Goal: Transaction & Acquisition: Purchase product/service

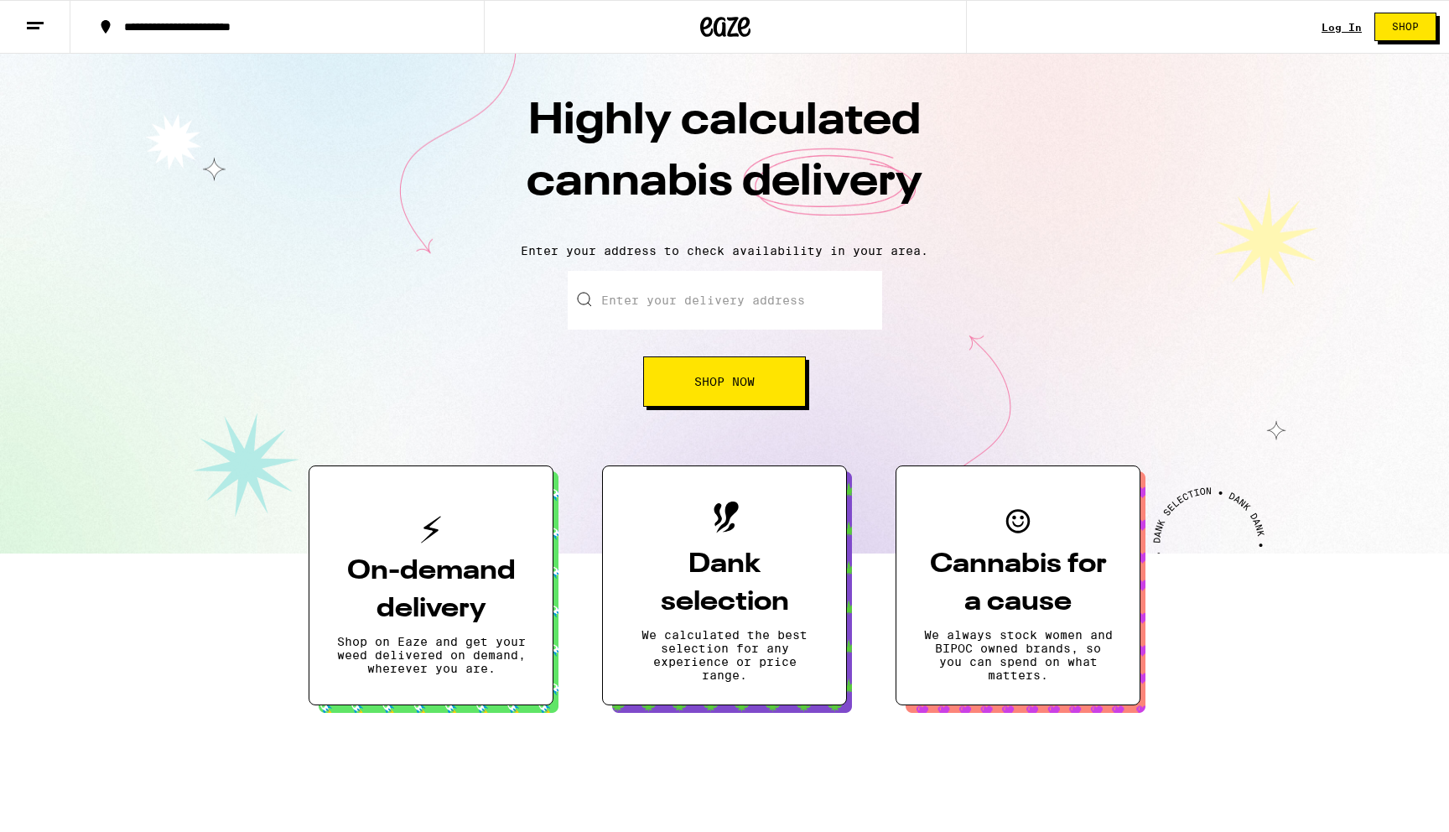
click at [1346, 29] on link "Log In" at bounding box center [1342, 27] width 40 height 11
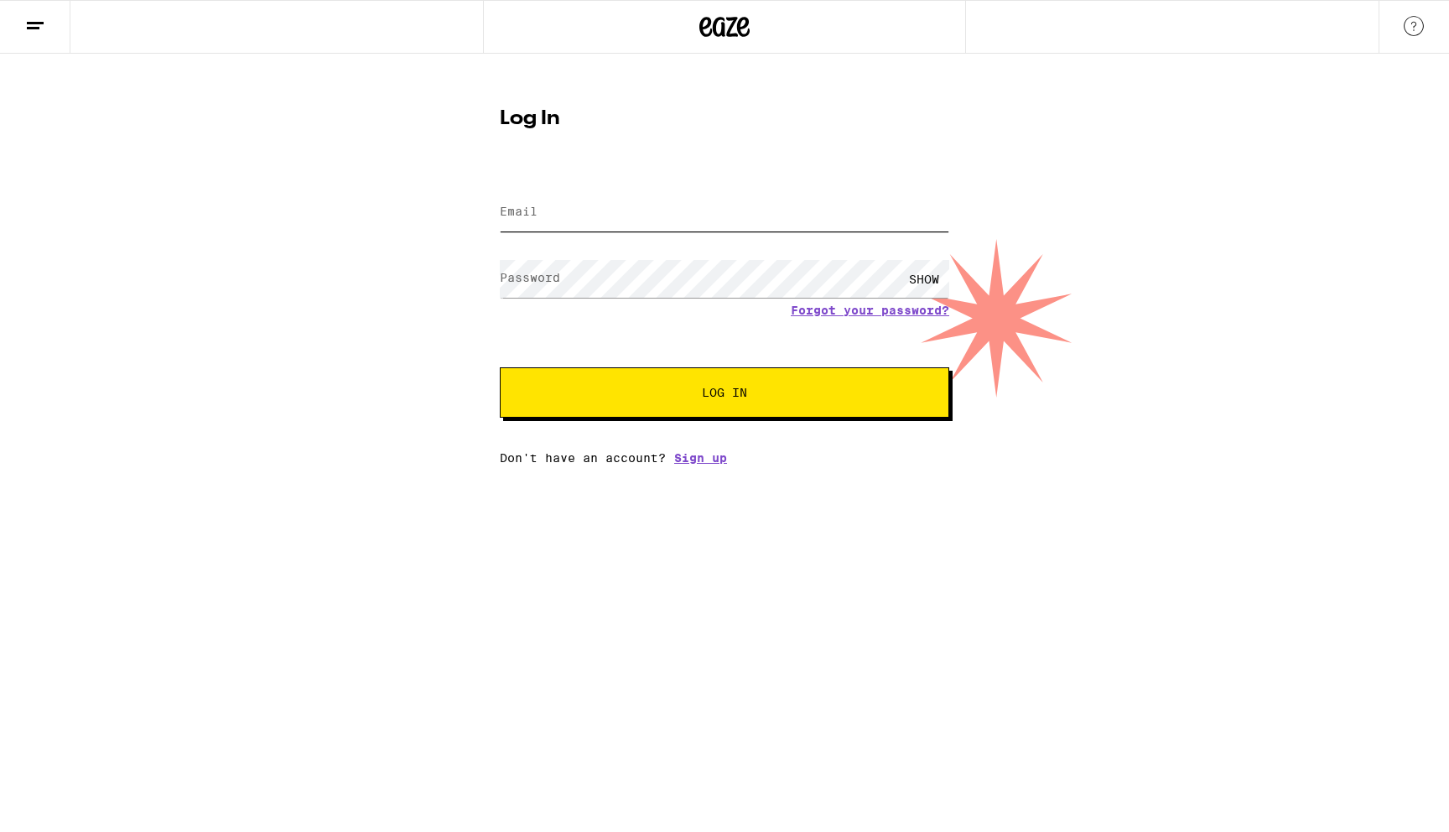
type input "[EMAIL_ADDRESS][DOMAIN_NAME]"
click at [630, 393] on span "Log In" at bounding box center [725, 393] width 314 height 12
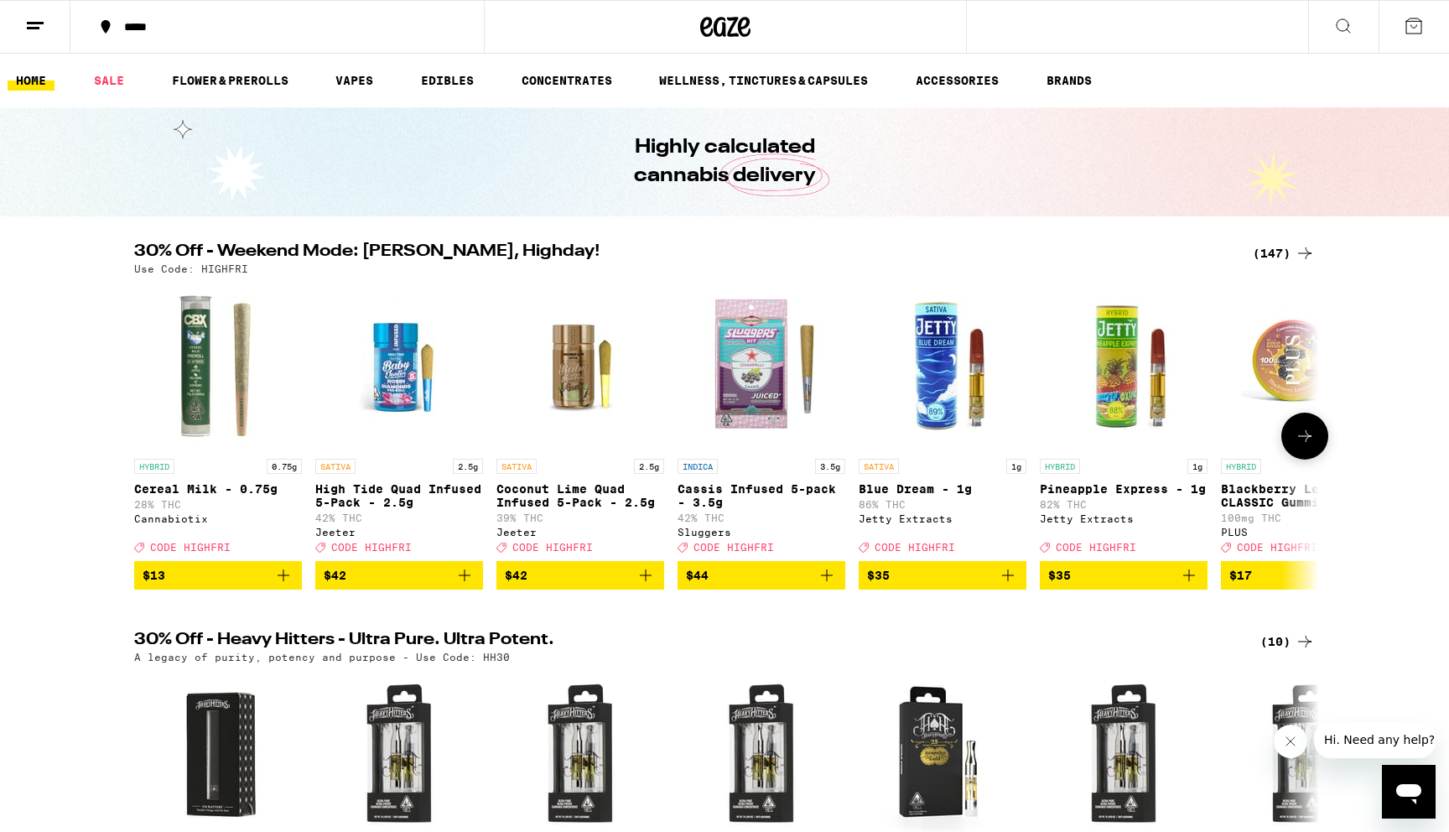
click at [1295, 446] on icon at bounding box center [1305, 436] width 20 height 20
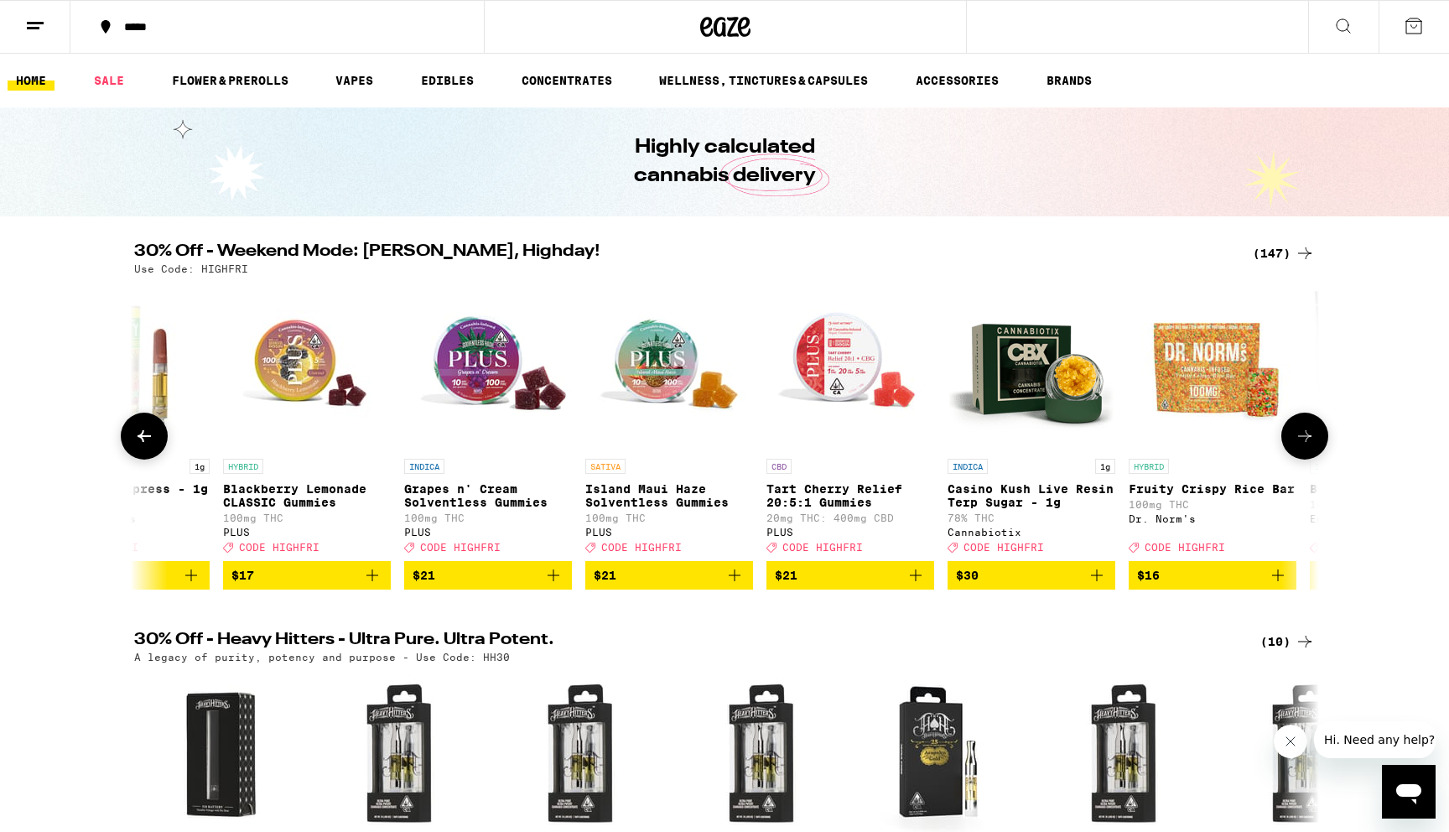
click at [1295, 446] on icon at bounding box center [1305, 436] width 20 height 20
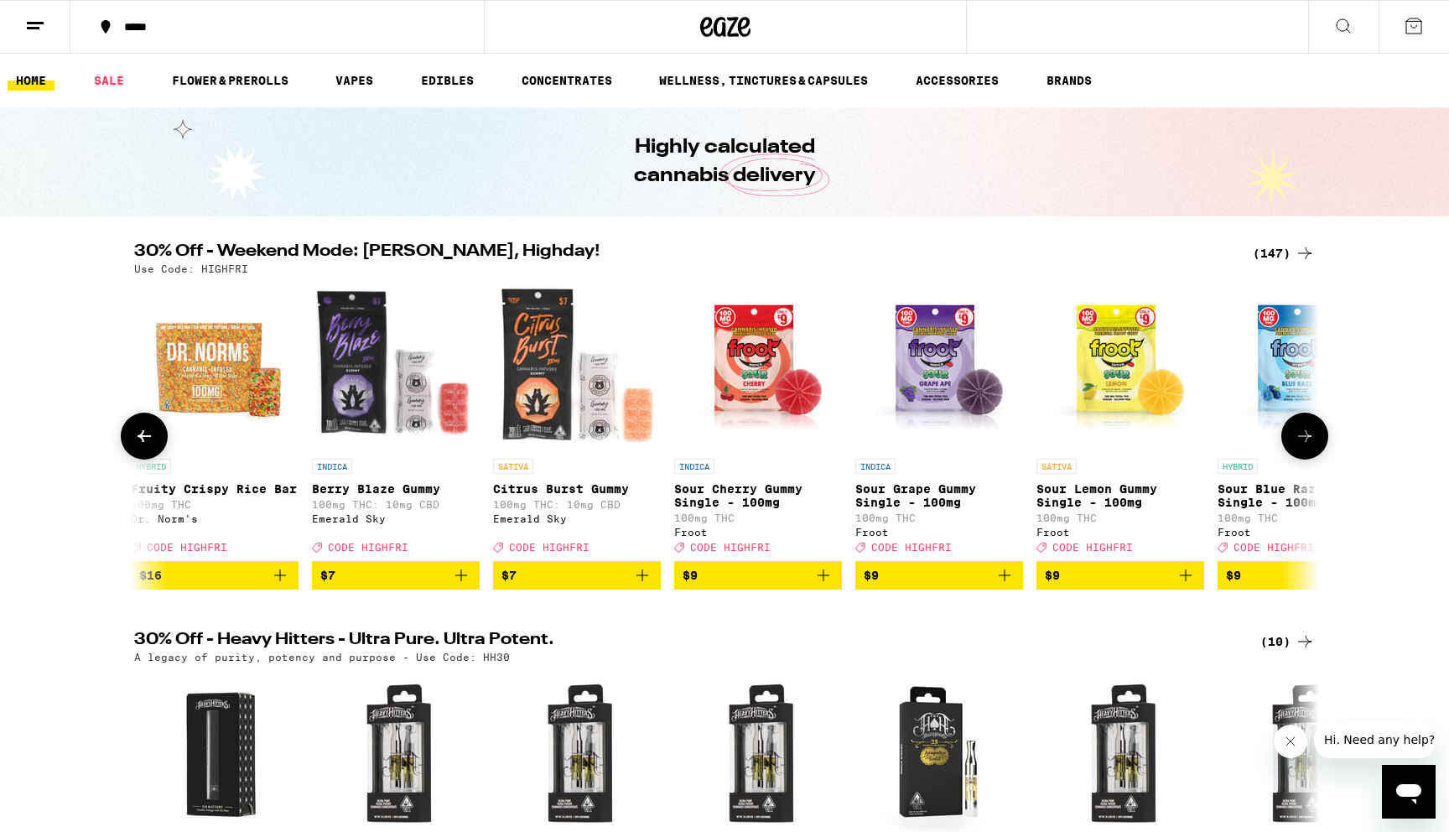
click at [1295, 446] on icon at bounding box center [1305, 436] width 20 height 20
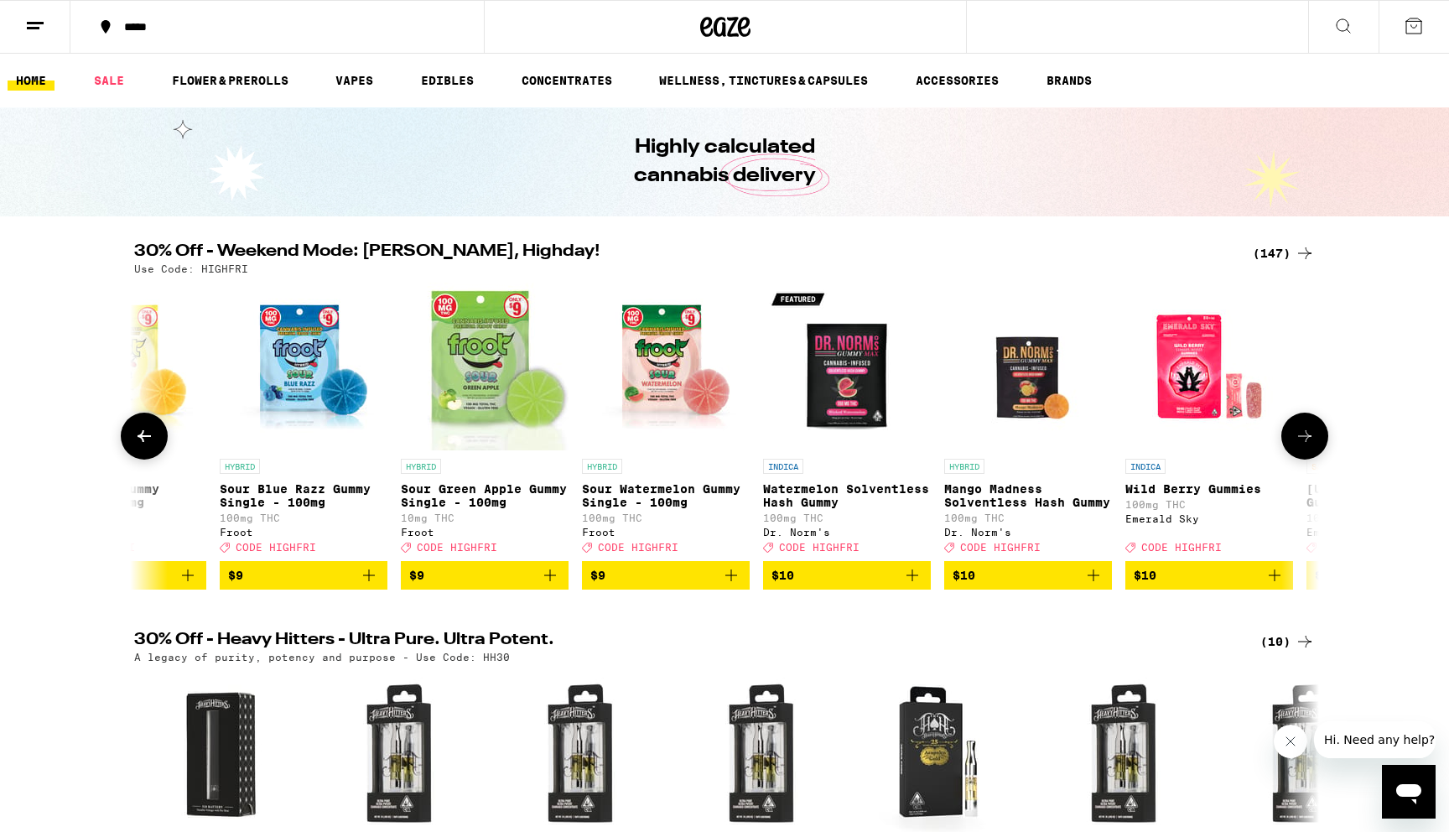
click at [1295, 446] on icon at bounding box center [1305, 436] width 20 height 20
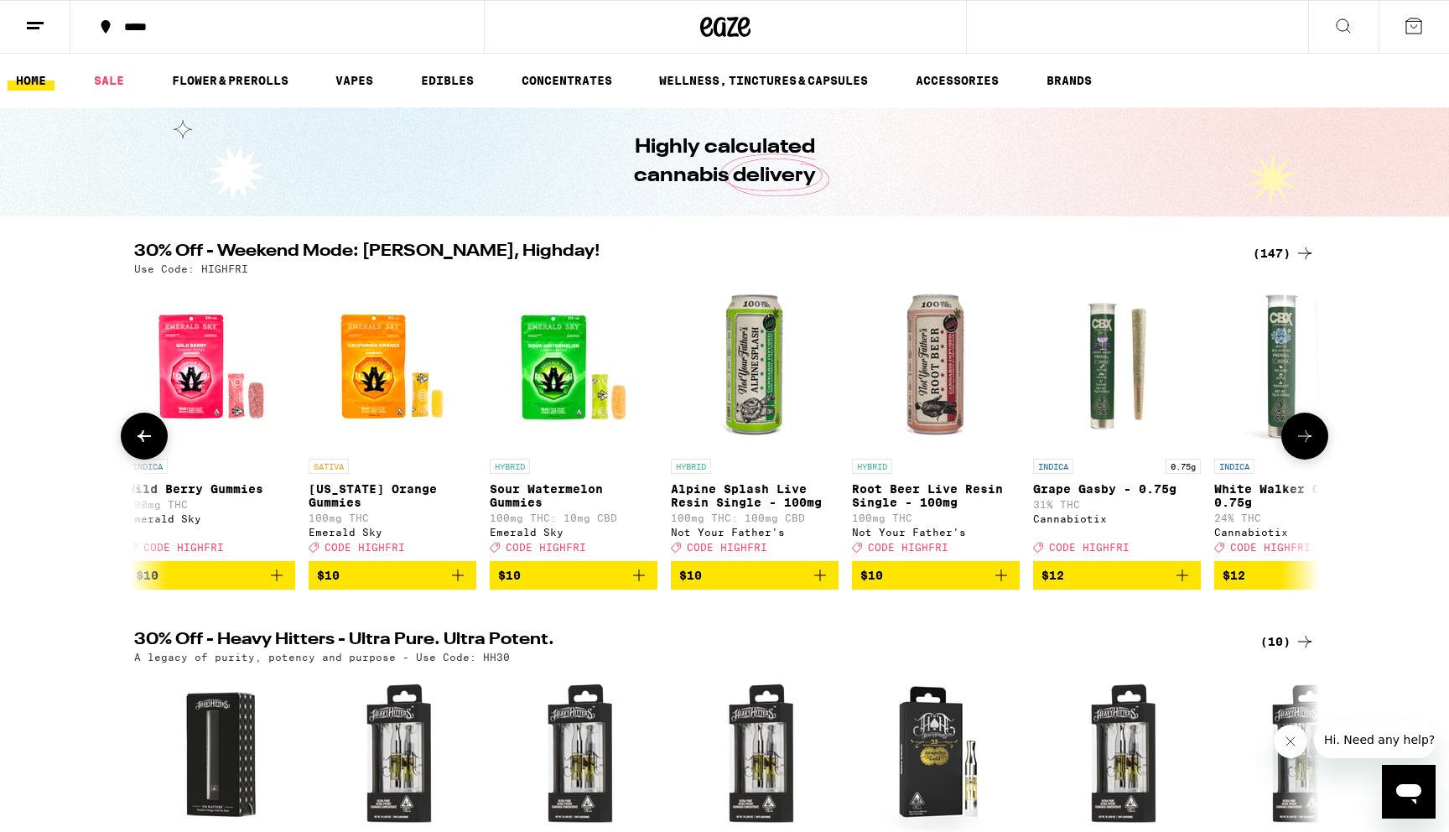
click at [1295, 446] on icon at bounding box center [1305, 436] width 20 height 20
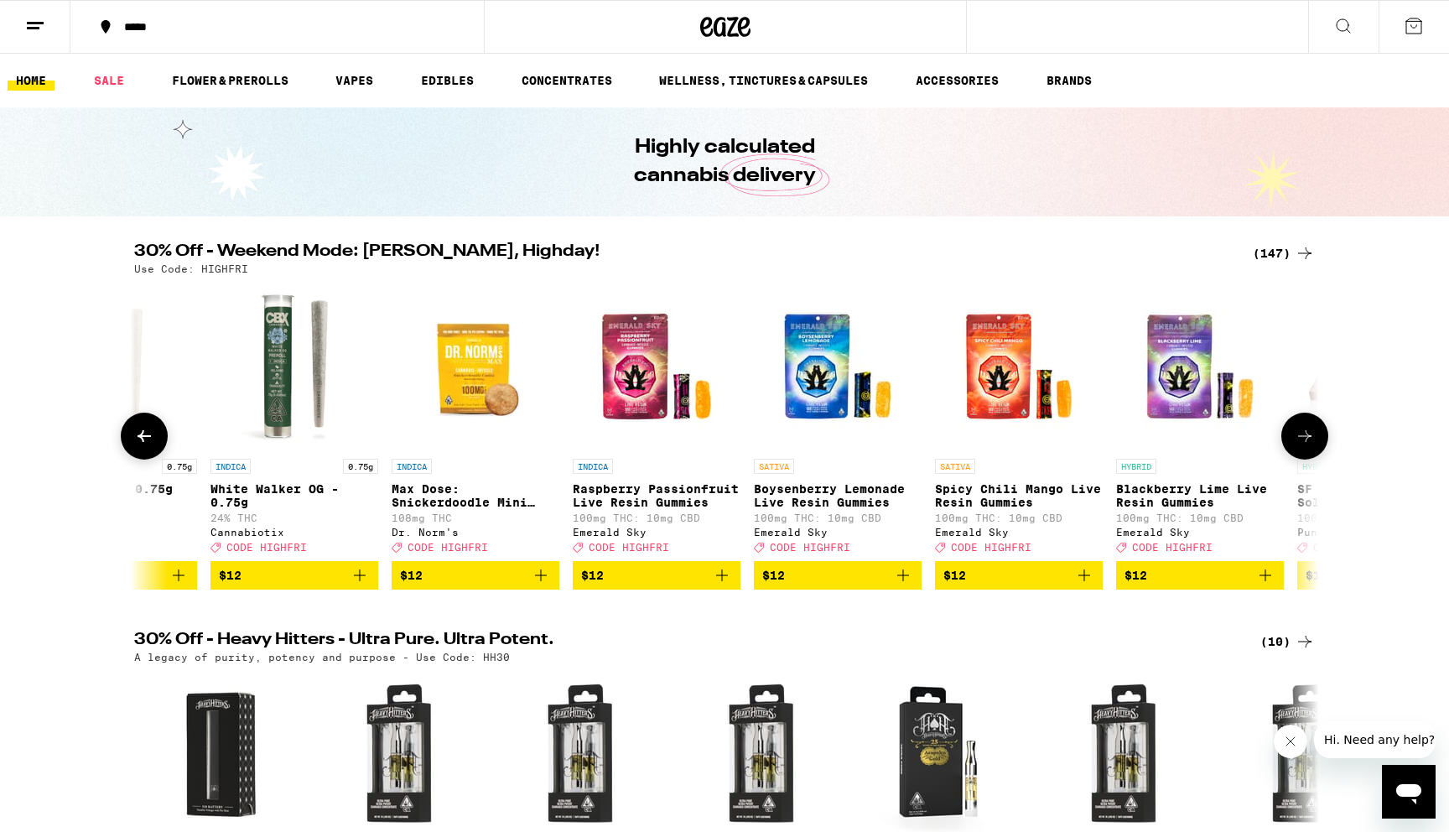
click at [1295, 446] on icon at bounding box center [1305, 436] width 20 height 20
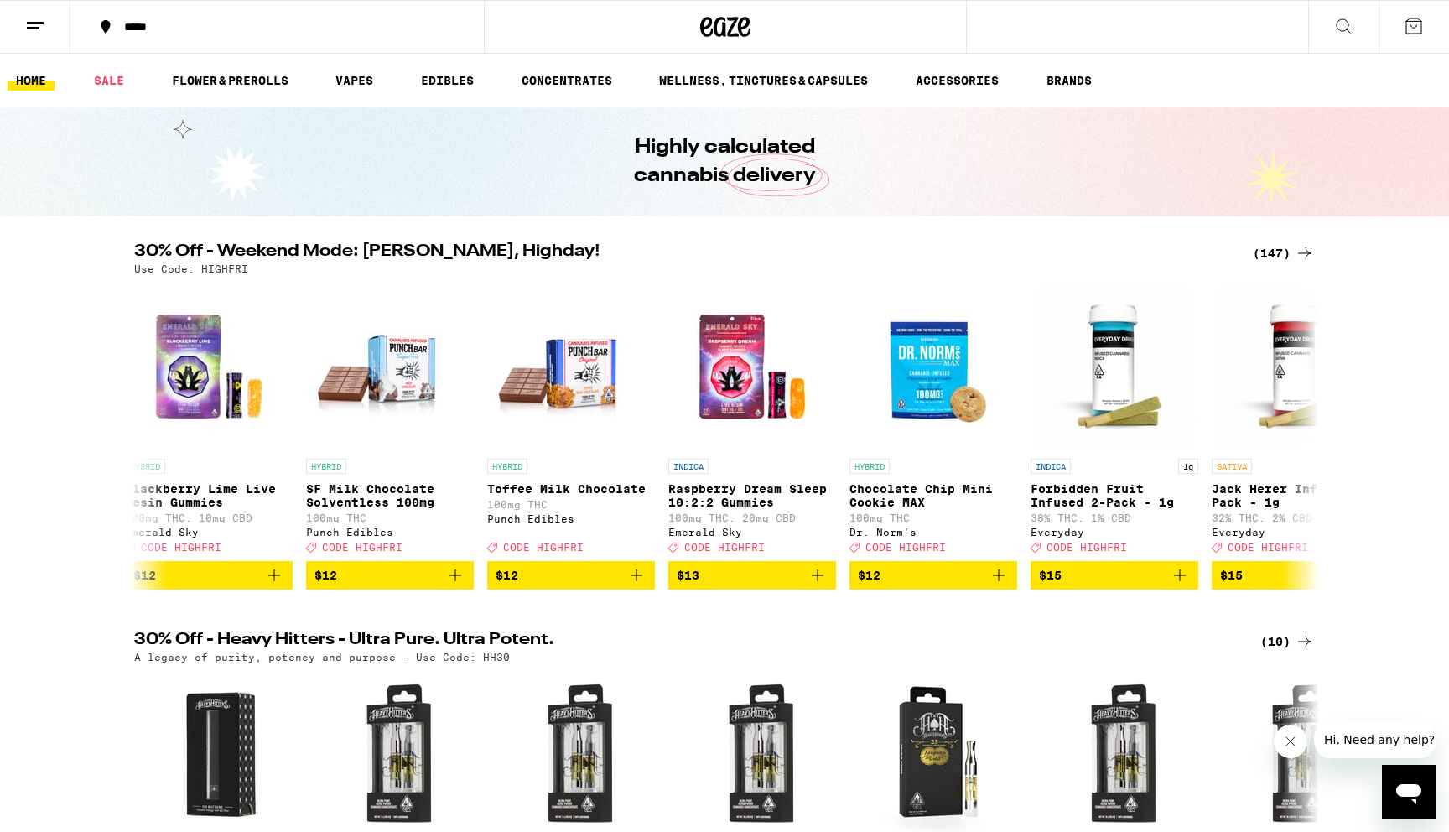
scroll to position [0, 5988]
click at [1283, 257] on div "(147)" at bounding box center [1284, 253] width 62 height 20
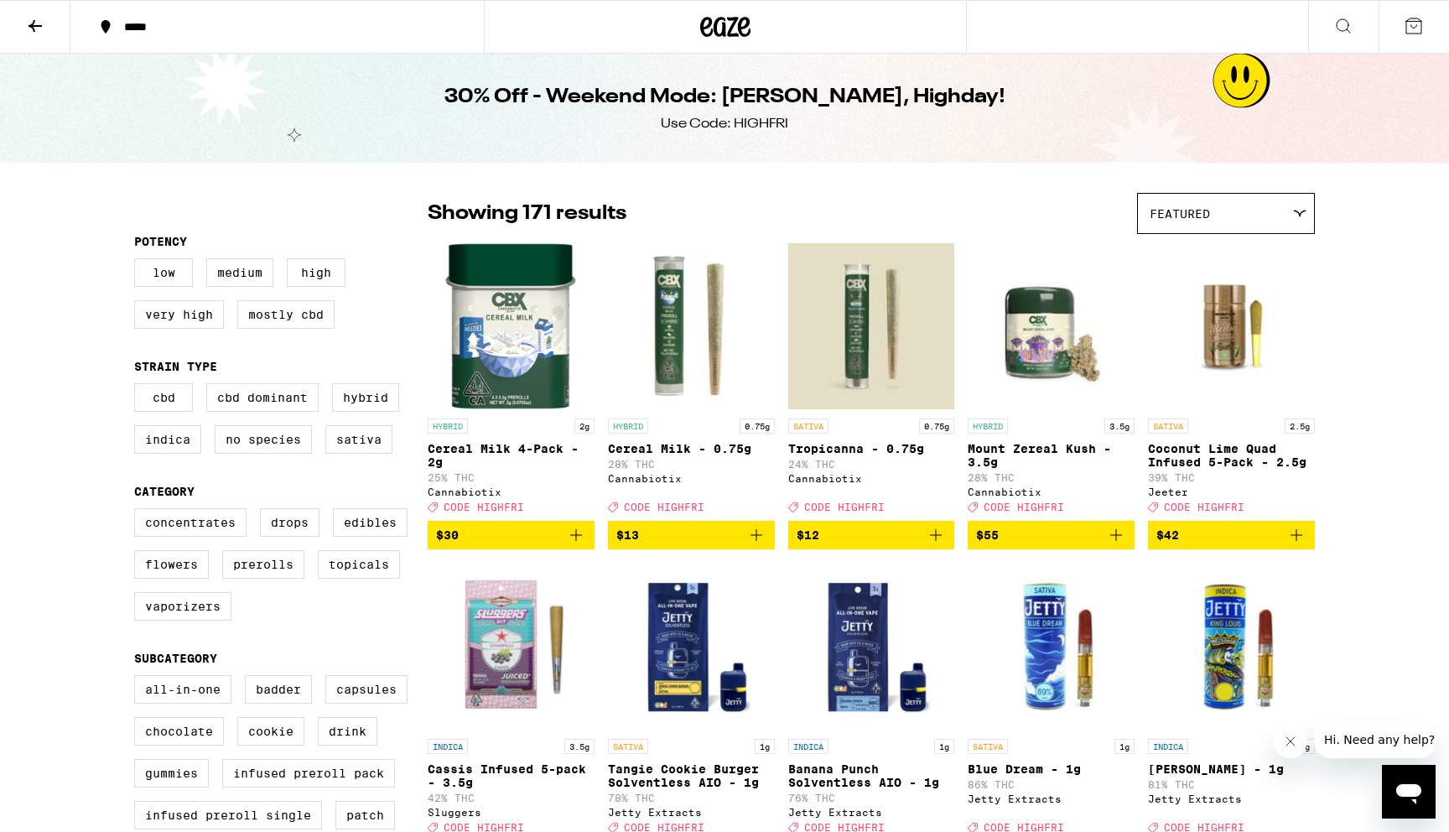
scroll to position [187, 0]
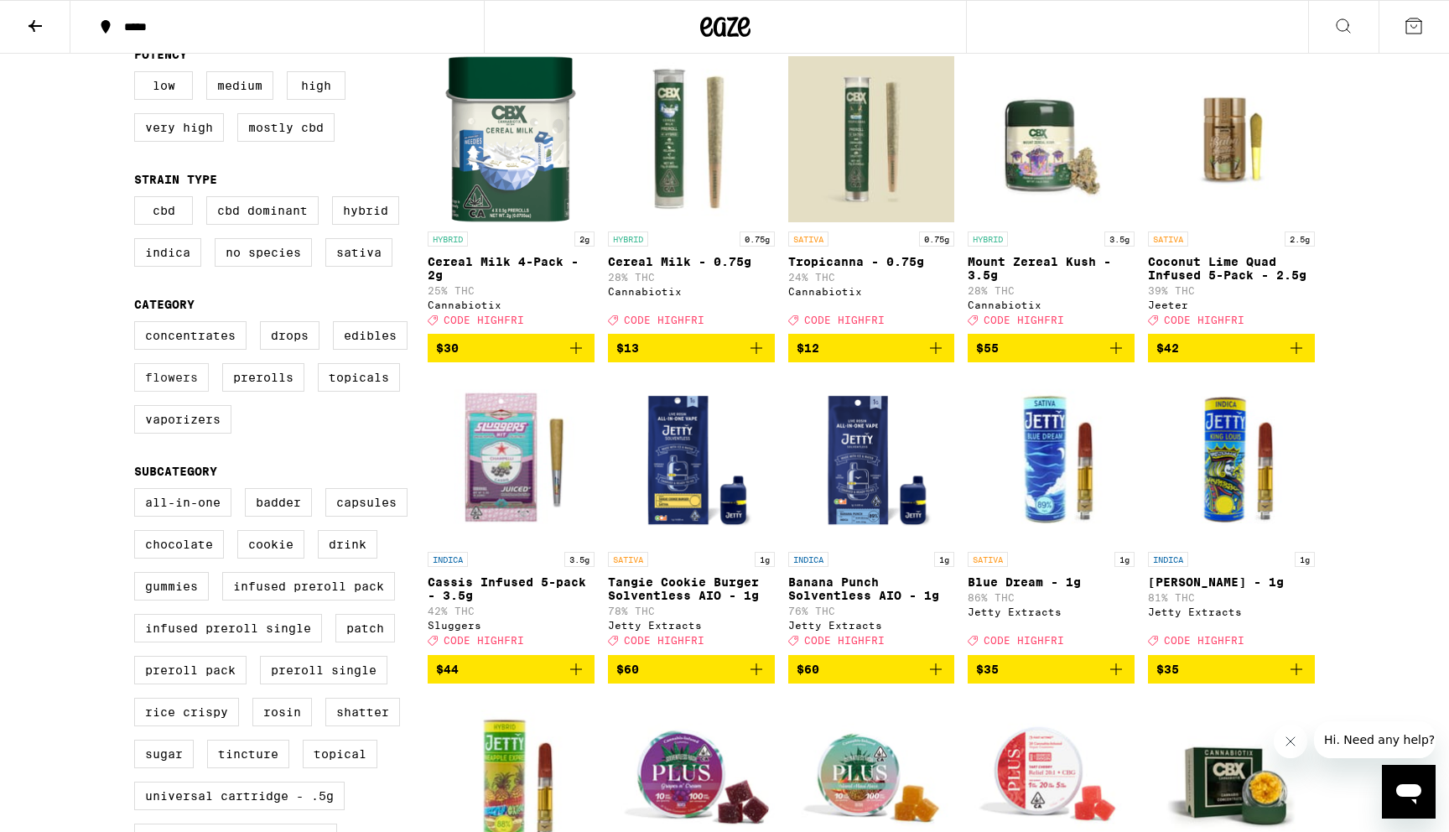
click at [174, 386] on label "Flowers" at bounding box center [171, 377] width 75 height 29
click at [138, 325] on input "Flowers" at bounding box center [138, 324] width 1 height 1
checkbox input "true"
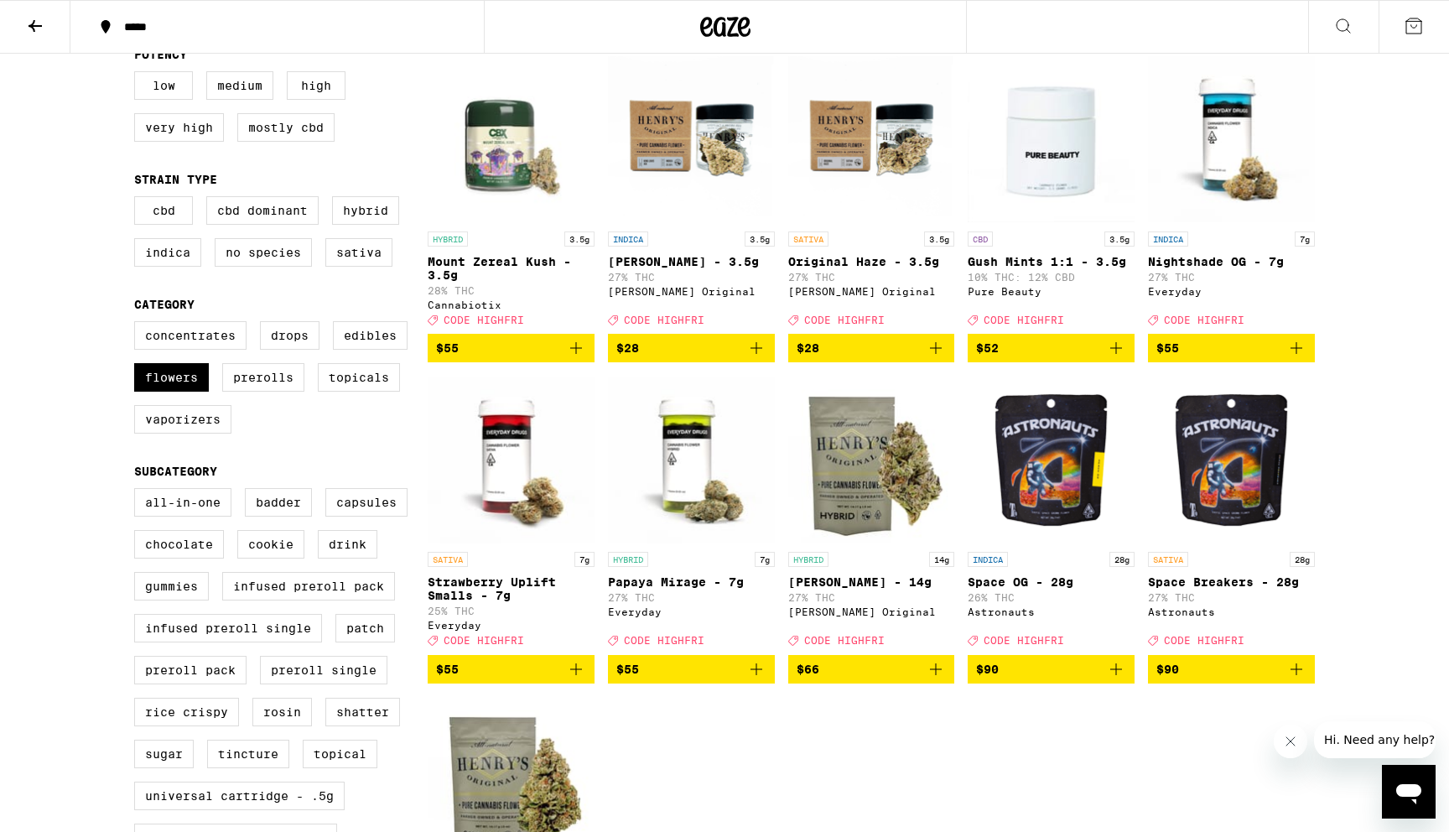
click at [520, 358] on span "$55" at bounding box center [511, 348] width 150 height 20
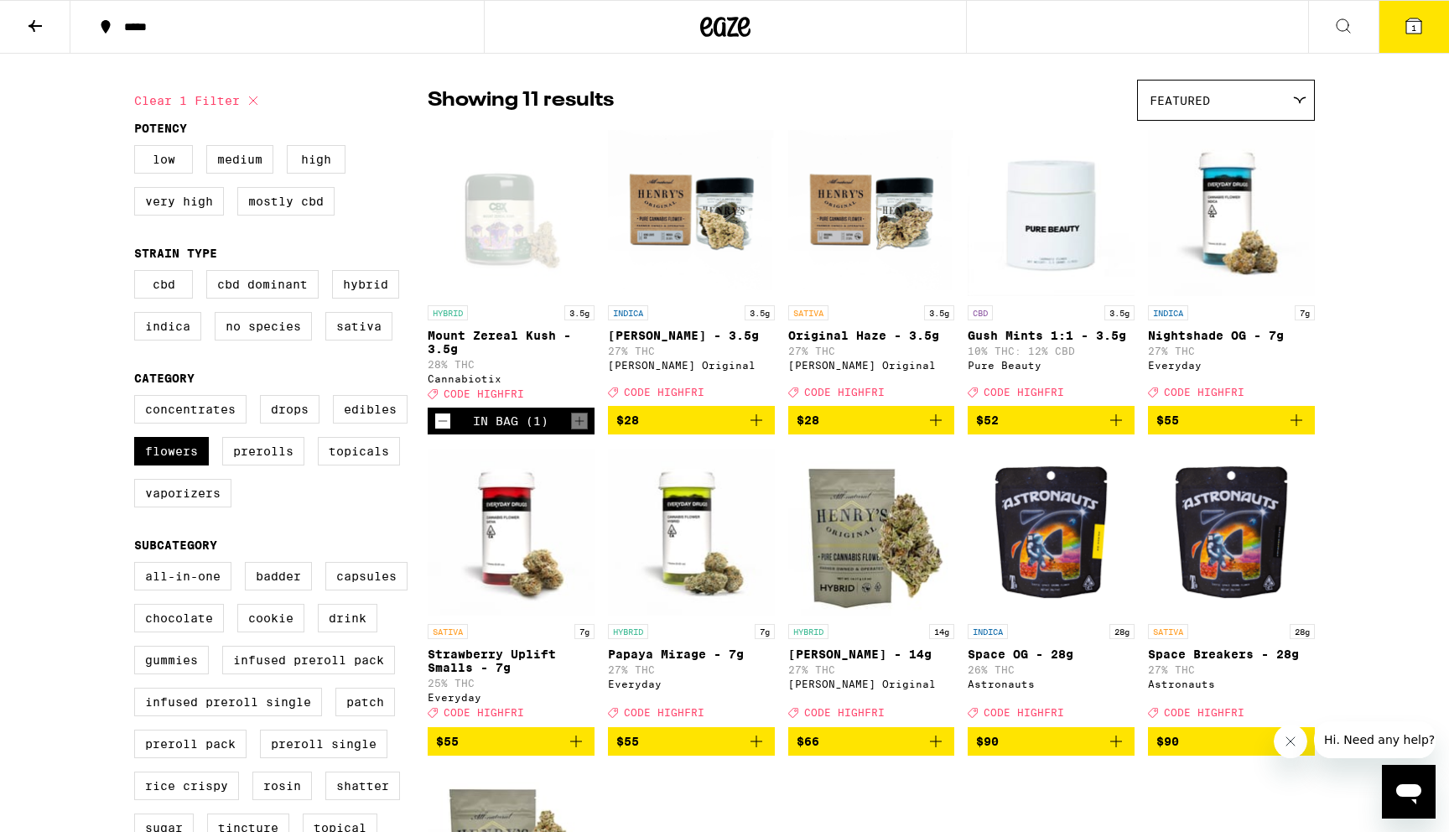
scroll to position [112, 0]
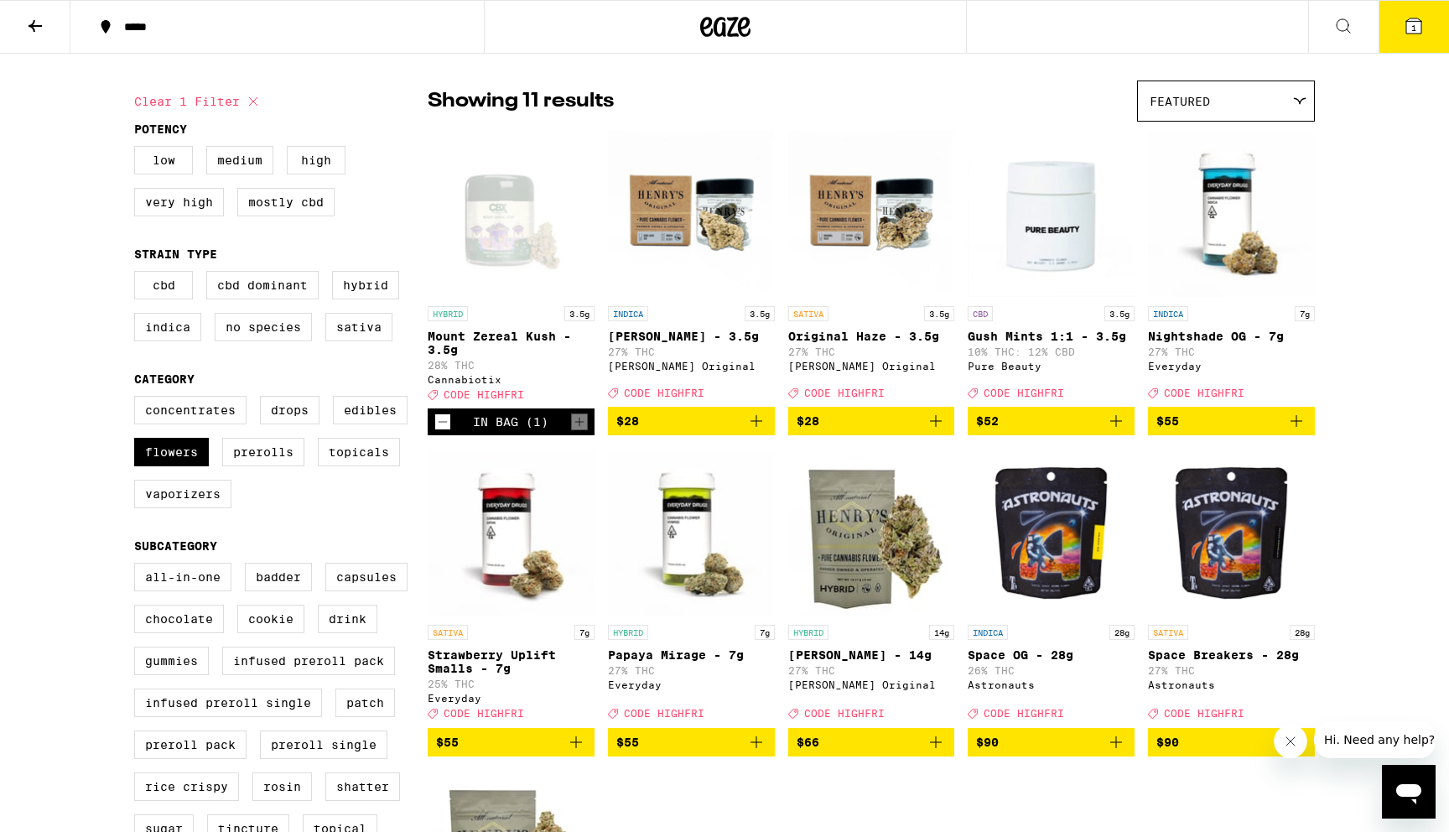
click at [39, 30] on icon at bounding box center [35, 26] width 20 height 20
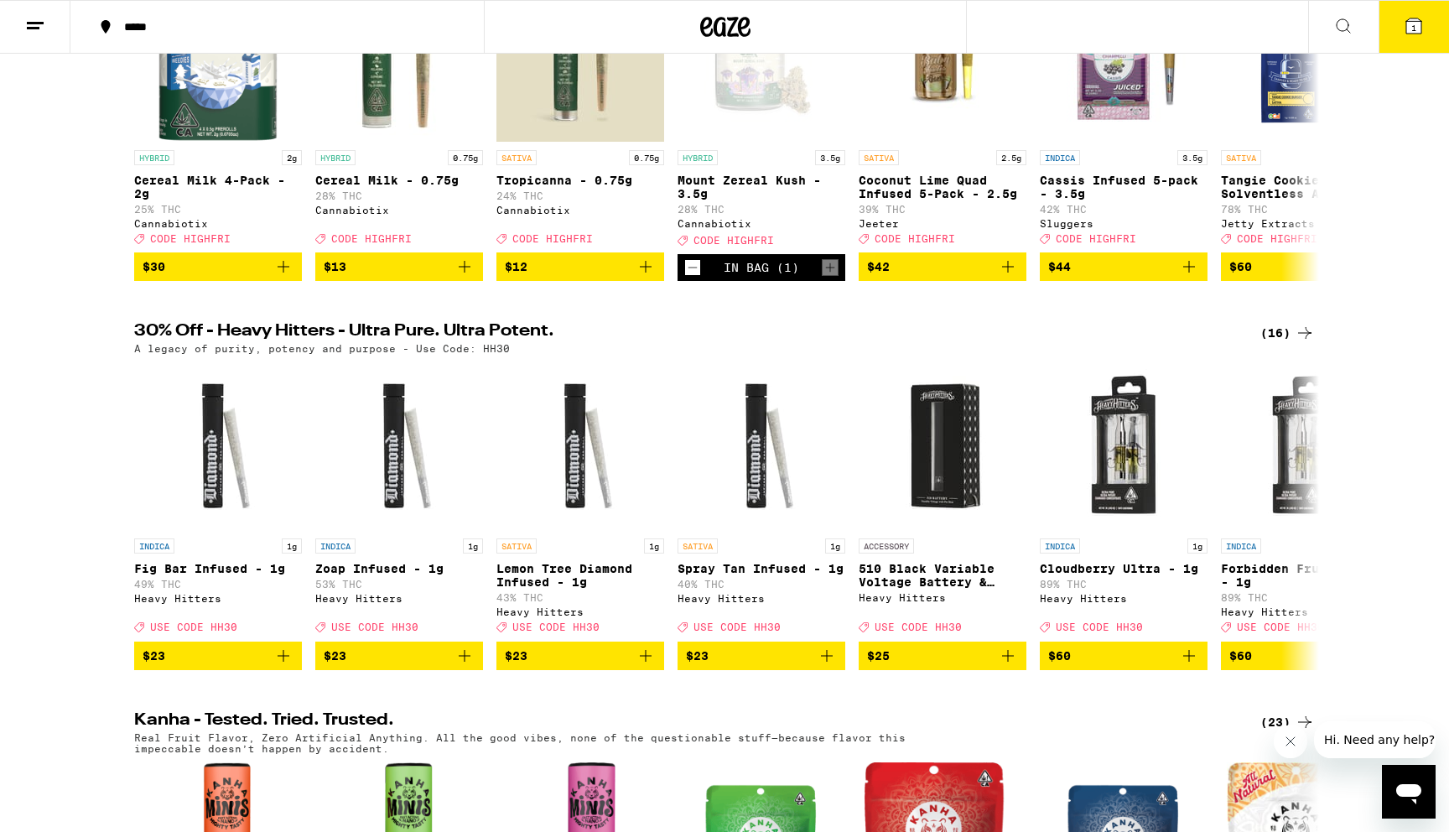
scroll to position [308, 0]
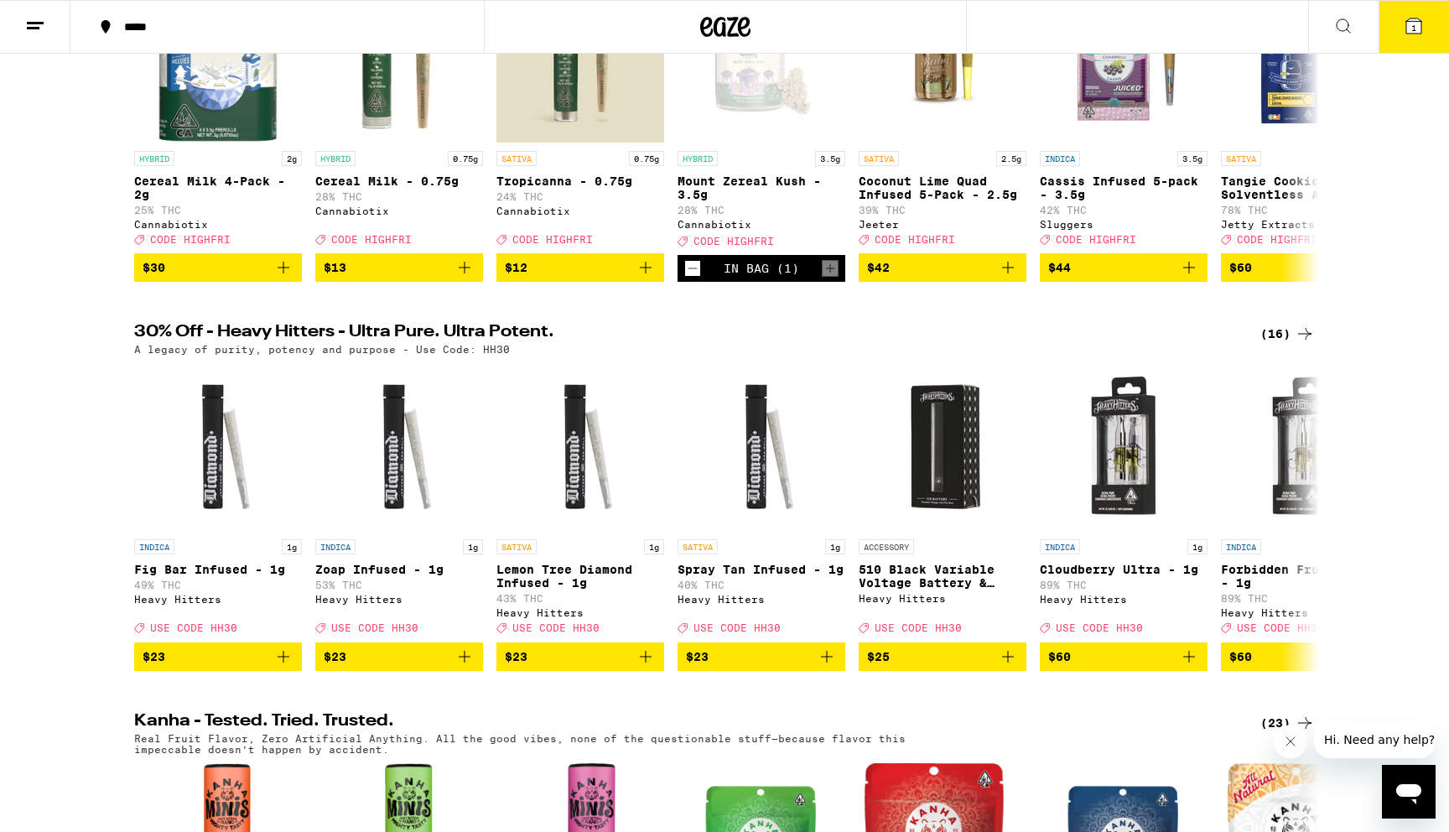
click at [1274, 344] on div "(16)" at bounding box center [1288, 334] width 55 height 20
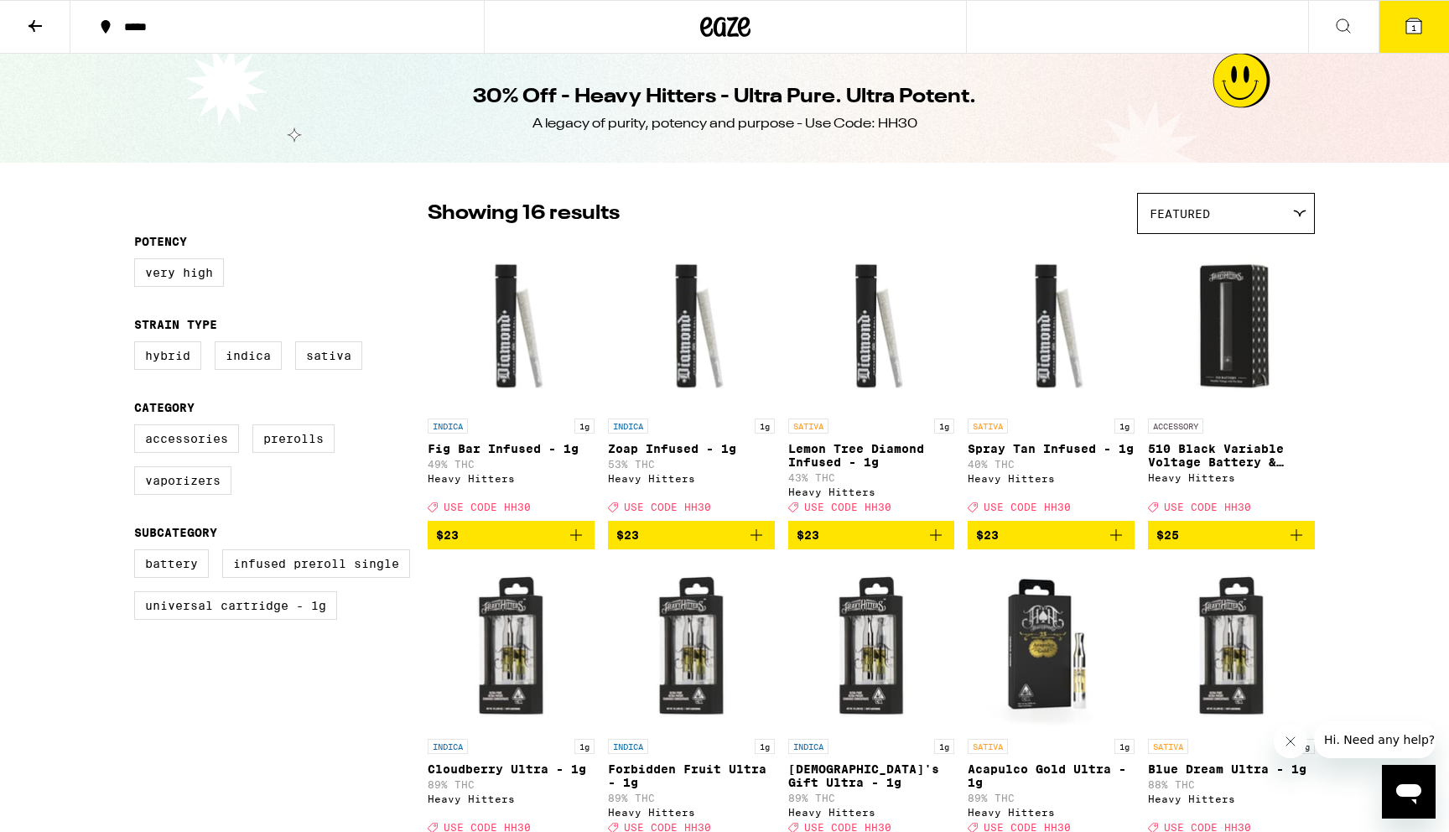
click at [40, 23] on icon at bounding box center [35, 26] width 20 height 20
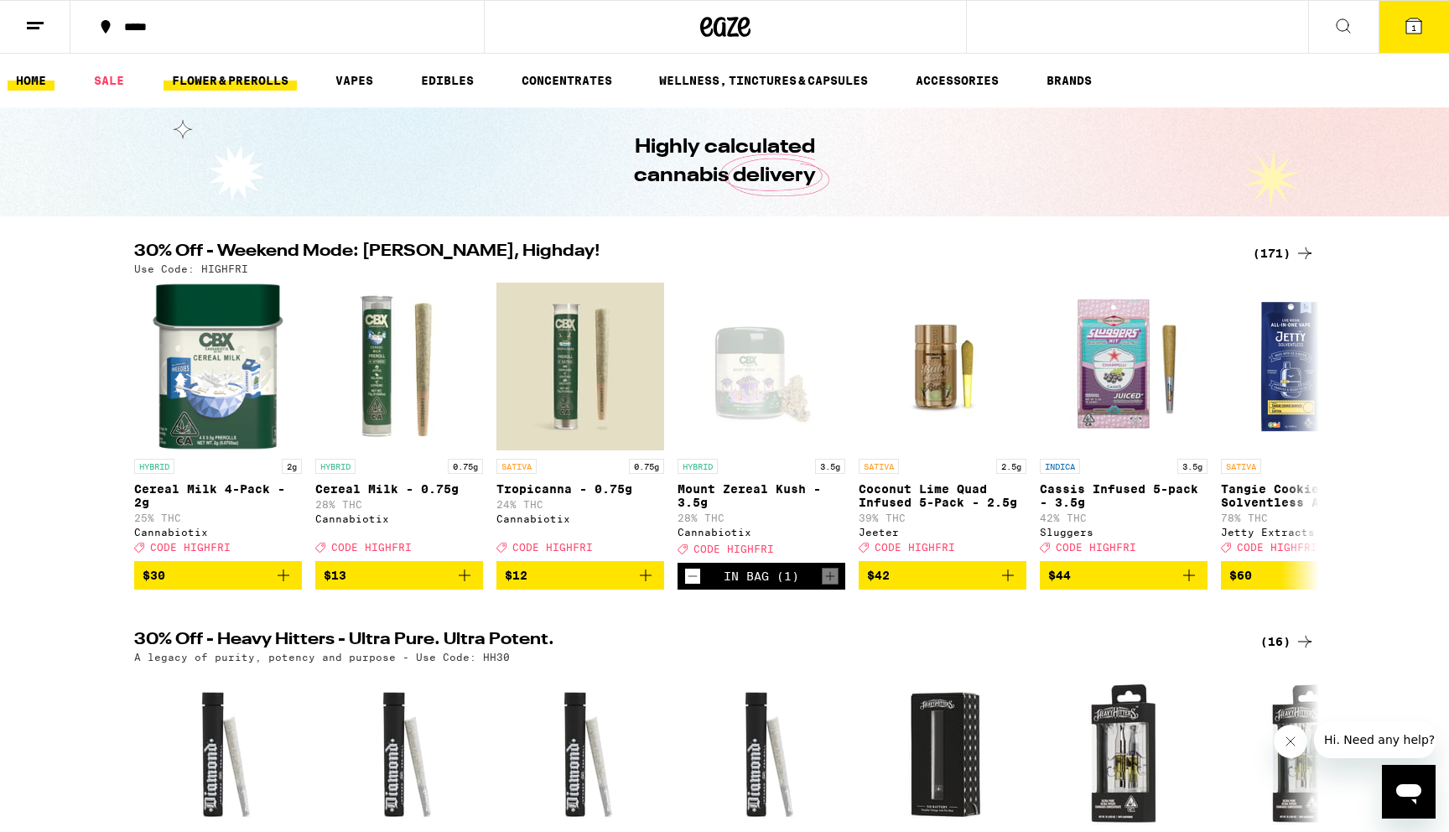
click at [248, 72] on link "FLOWER & PREROLLS" at bounding box center [230, 80] width 133 height 20
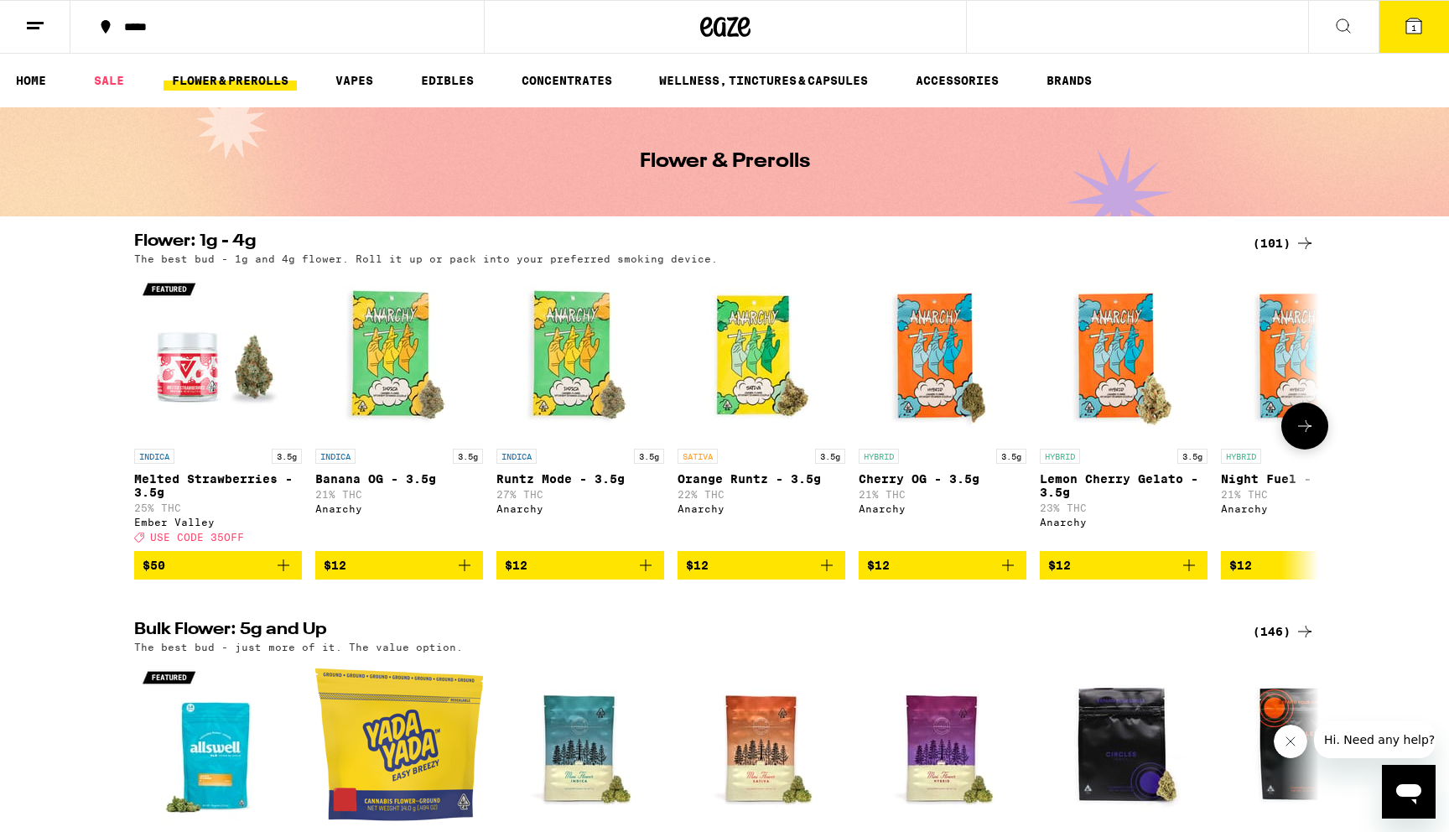
click at [234, 574] on span "$50" at bounding box center [218, 565] width 151 height 20
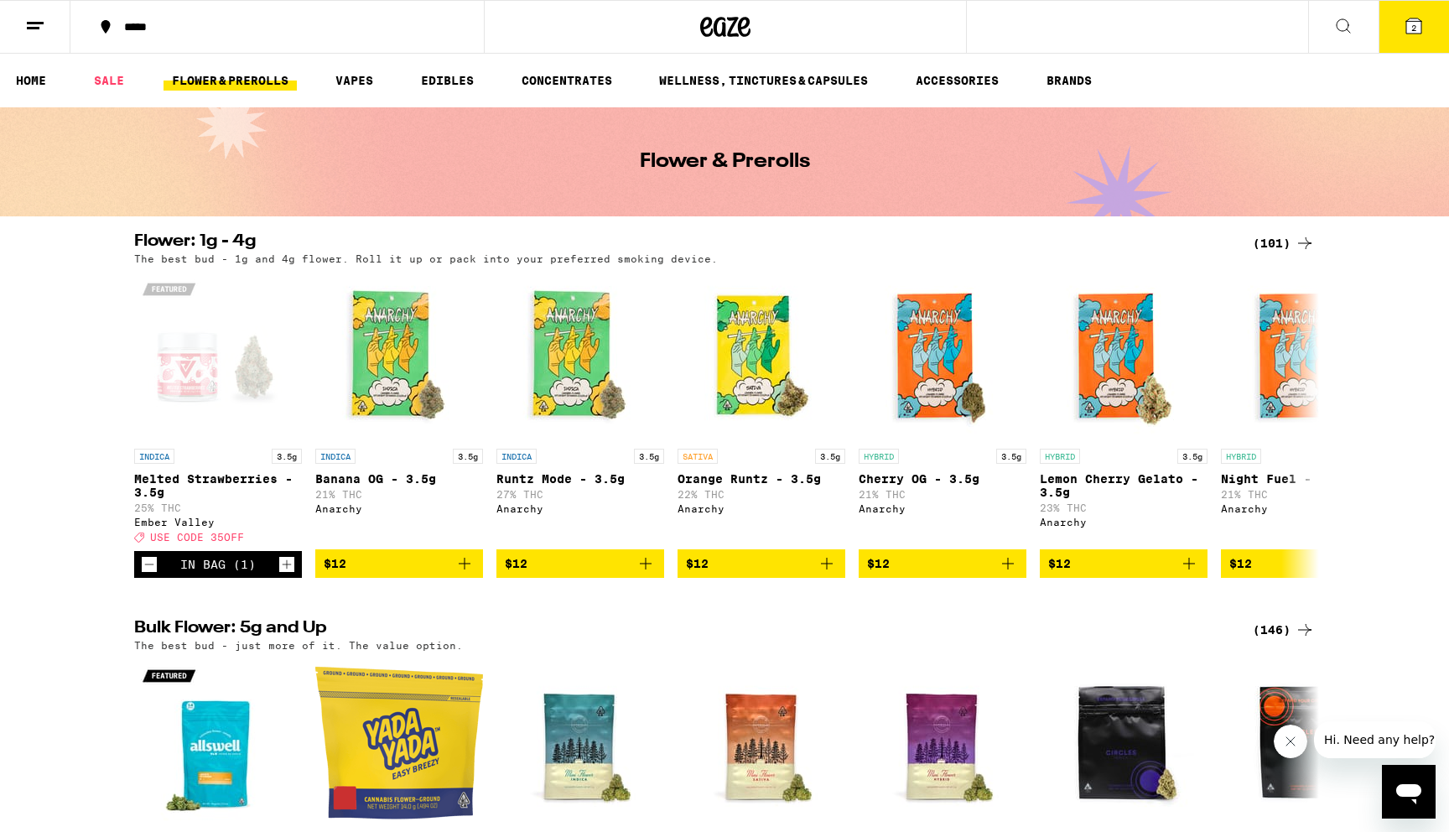
click at [1287, 244] on div "(101)" at bounding box center [1284, 243] width 62 height 20
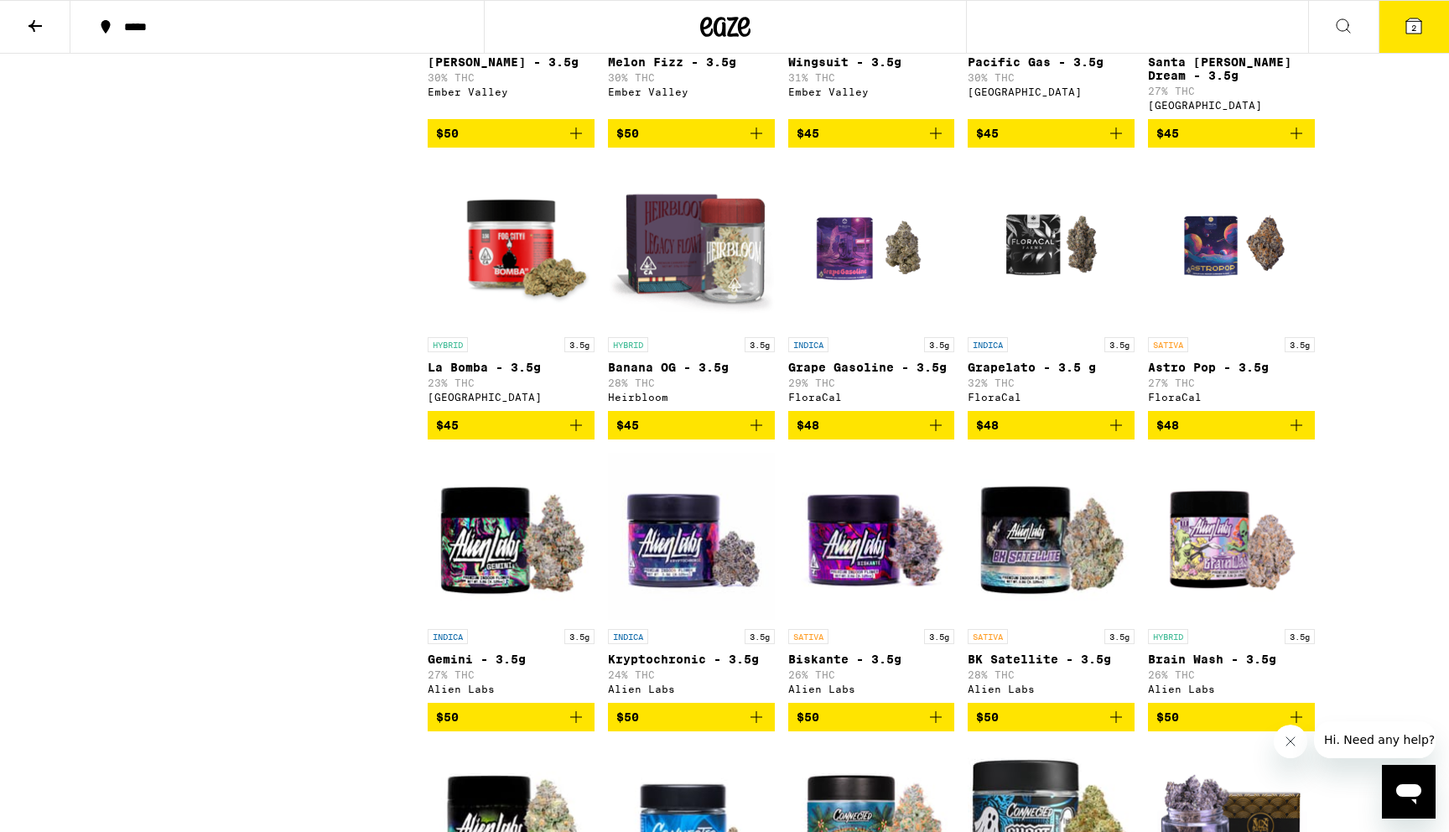
scroll to position [3737, 0]
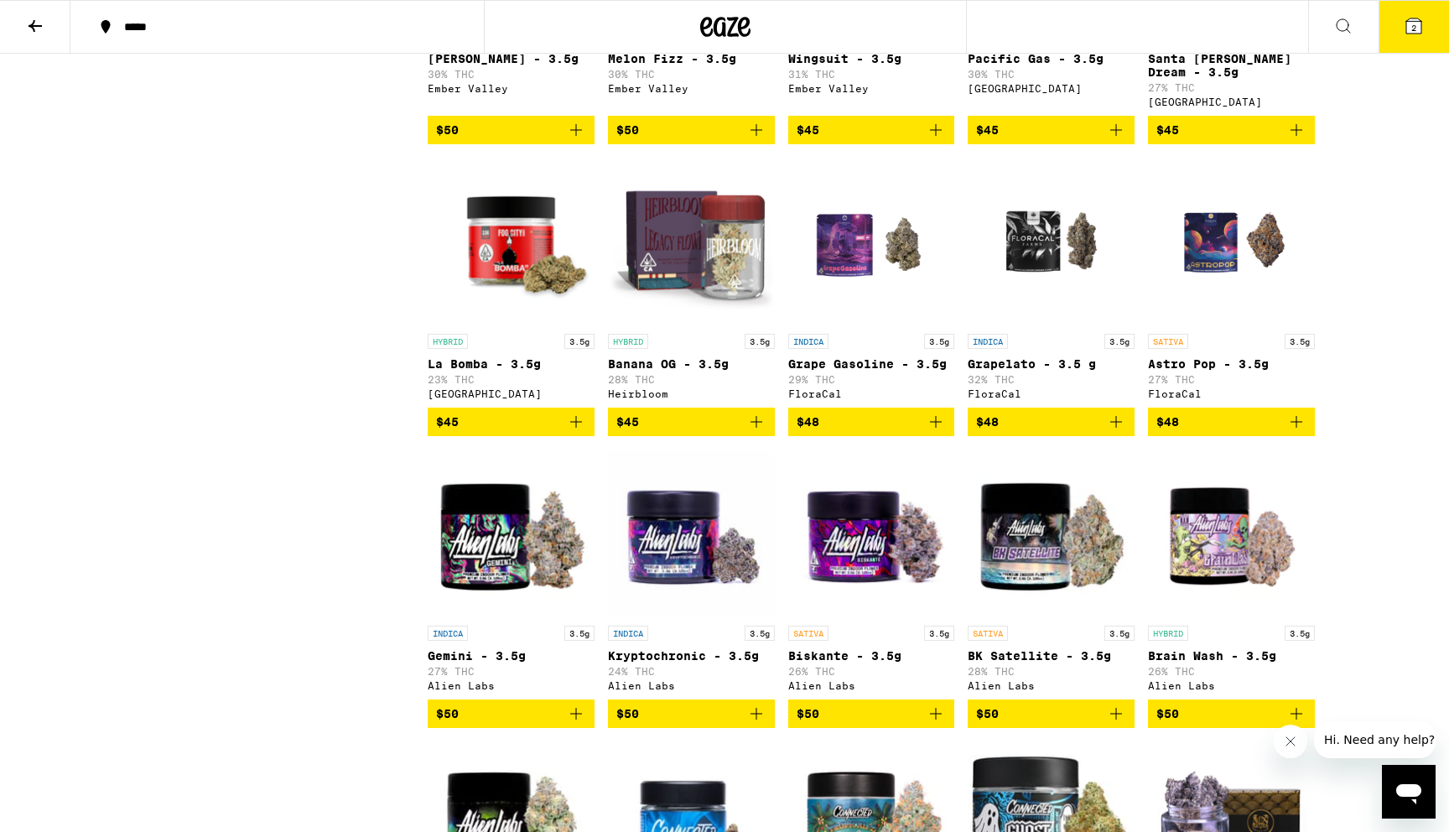
click at [671, 140] on span "$50" at bounding box center [691, 130] width 150 height 20
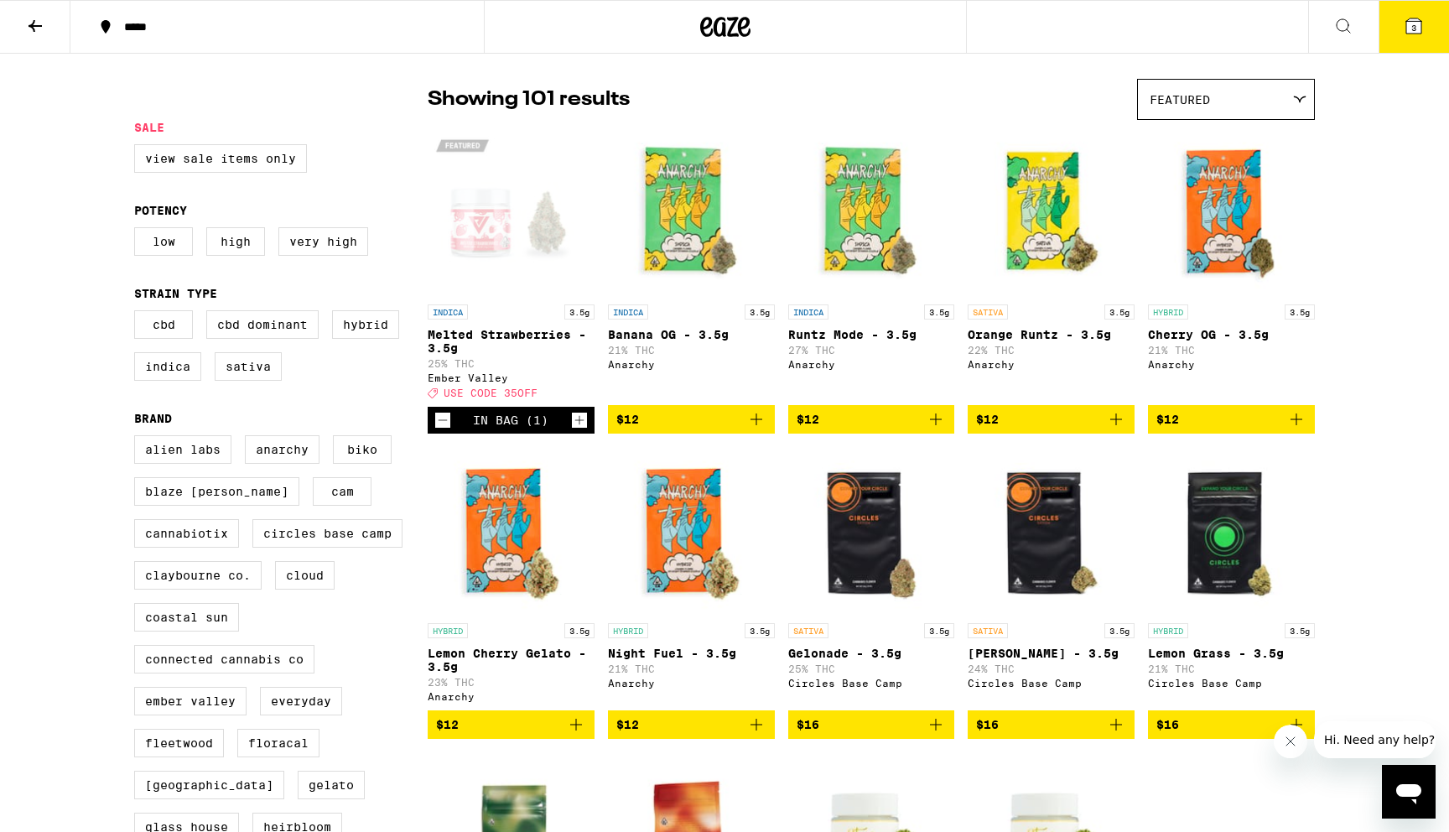
scroll to position [0, 0]
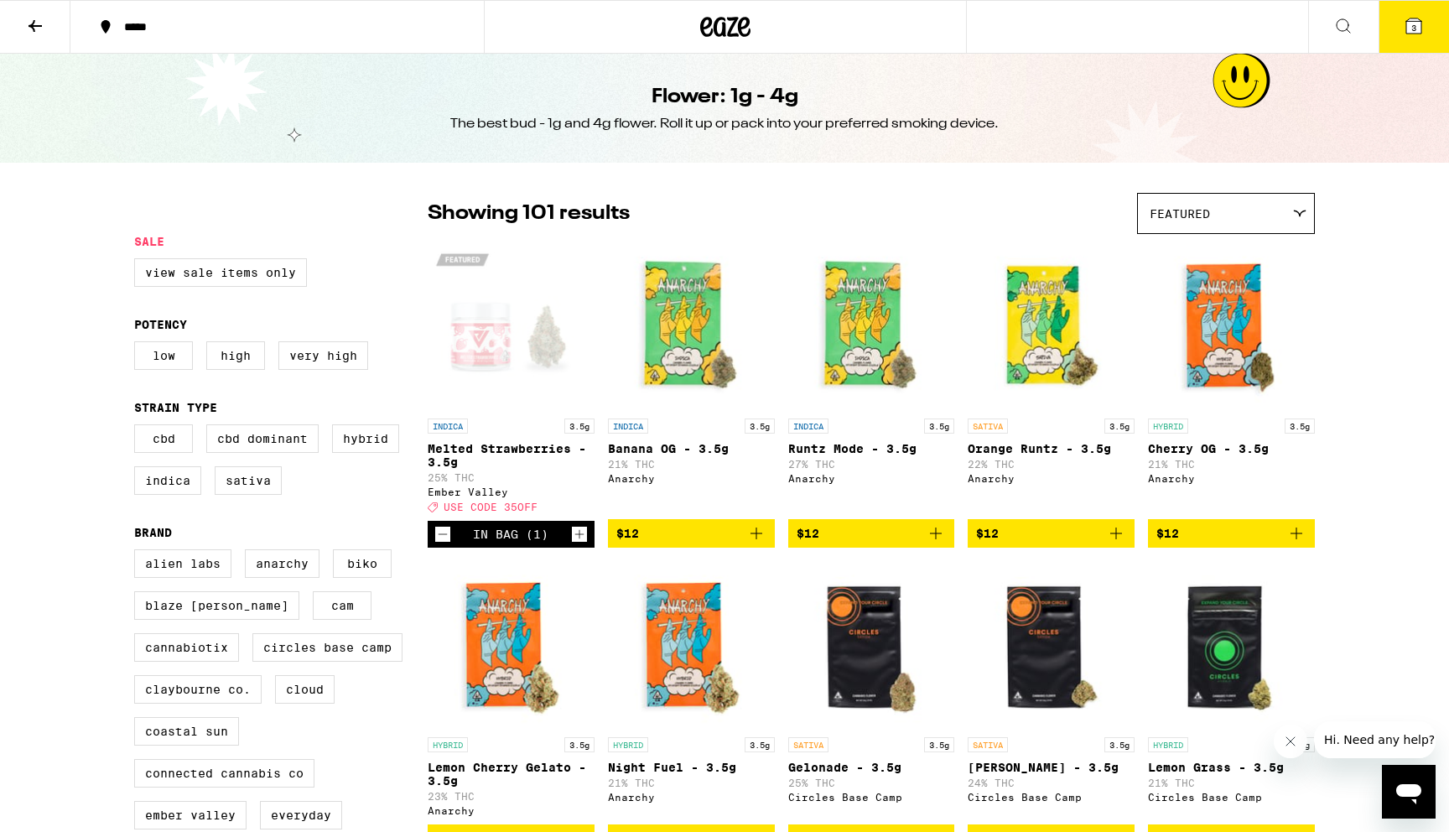
click at [1412, 29] on span "3" at bounding box center [1414, 28] width 5 height 10
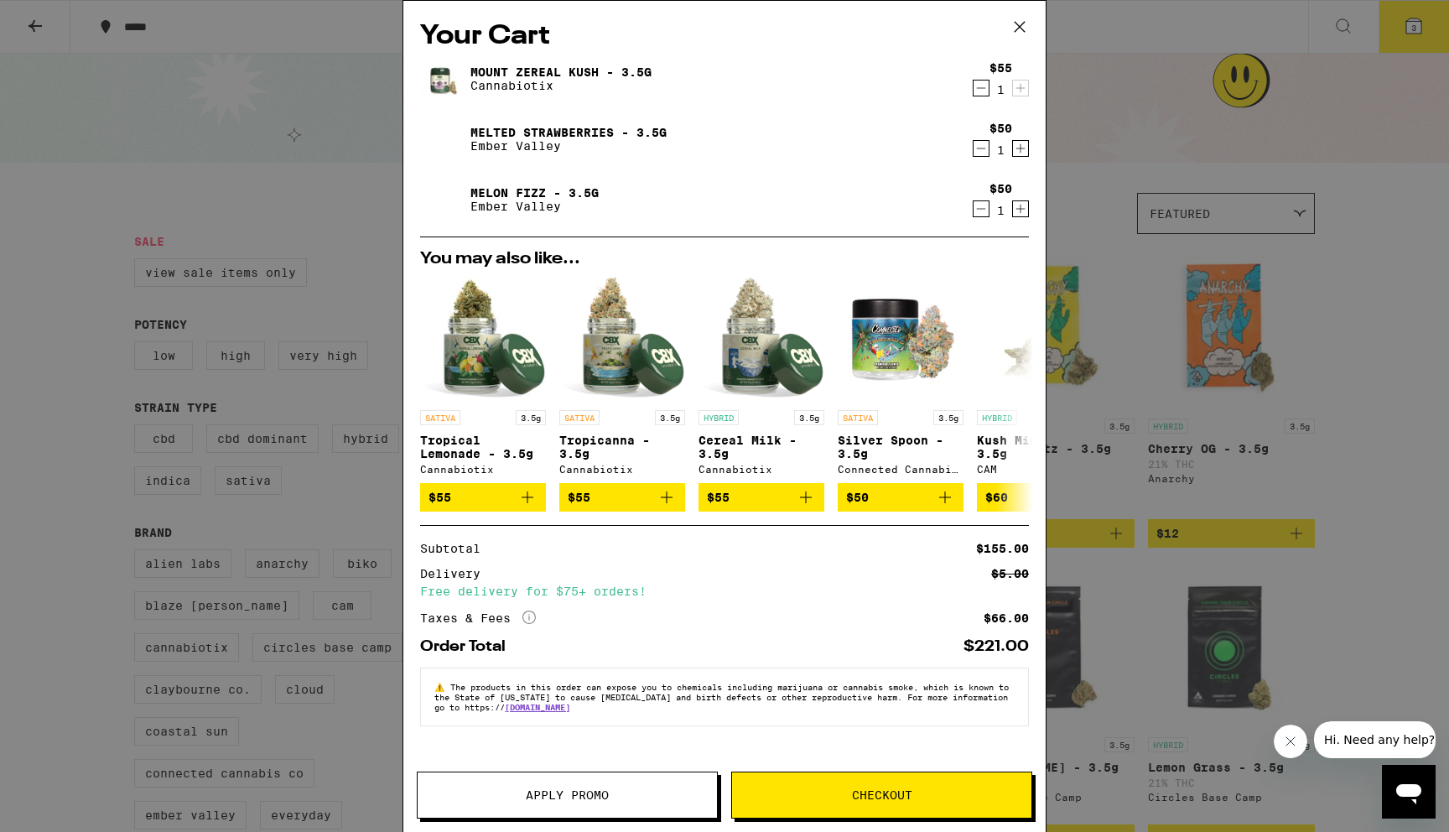
click at [591, 790] on span "Apply Promo" at bounding box center [567, 795] width 83 height 12
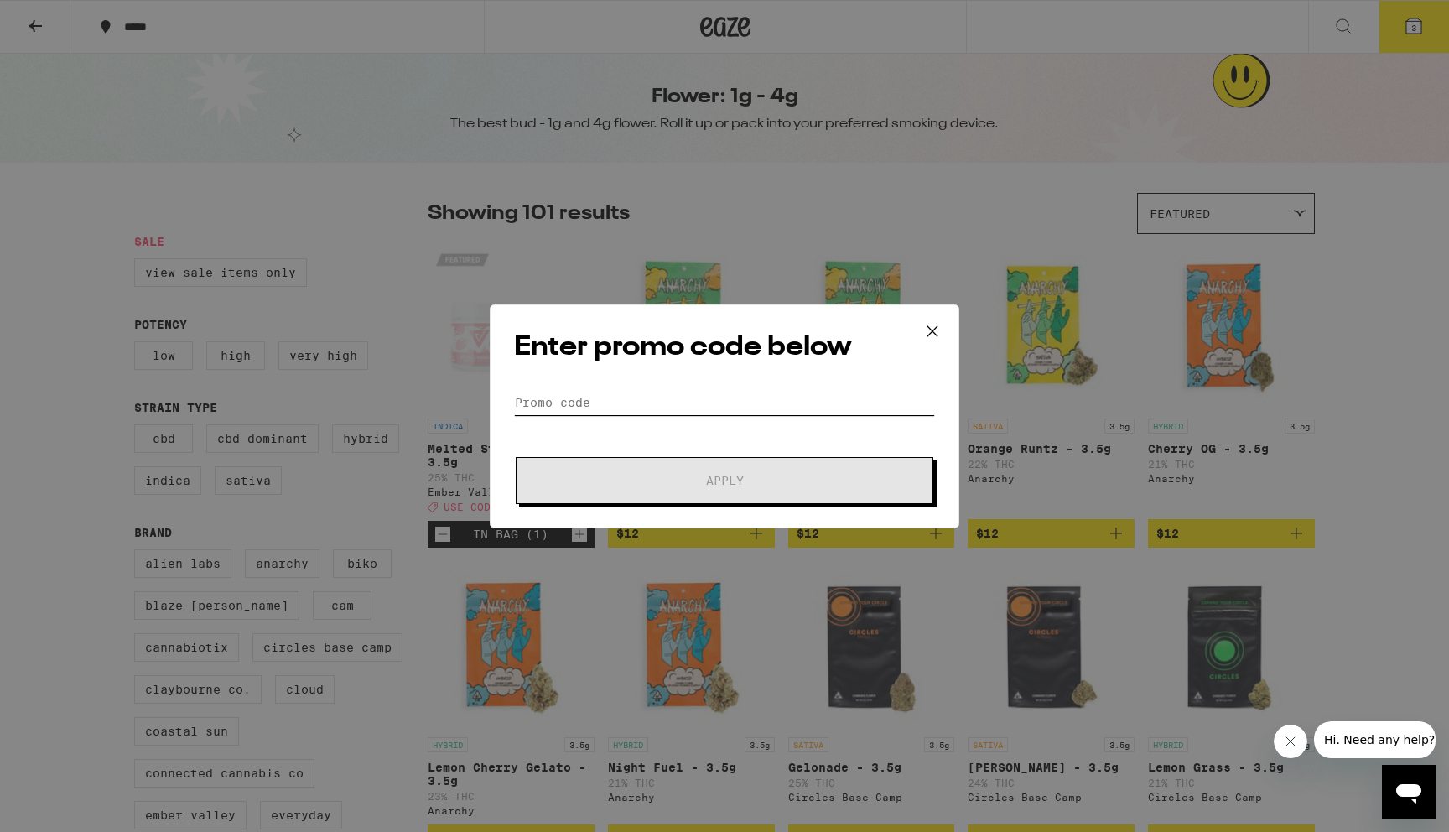
click at [660, 391] on input "Promo Code" at bounding box center [724, 402] width 421 height 25
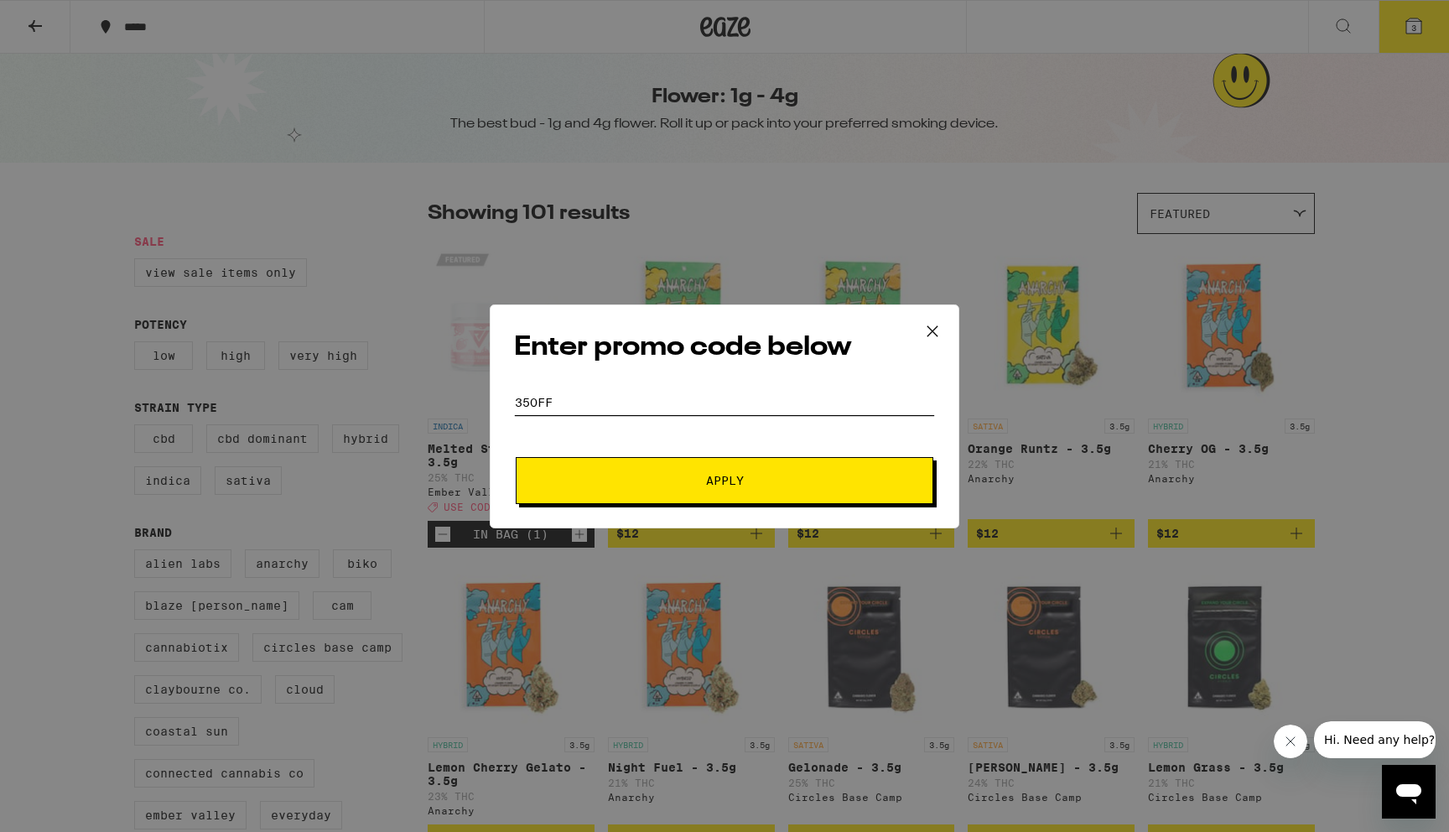
type input "35OFF"
click at [649, 471] on button "Apply" at bounding box center [725, 480] width 418 height 47
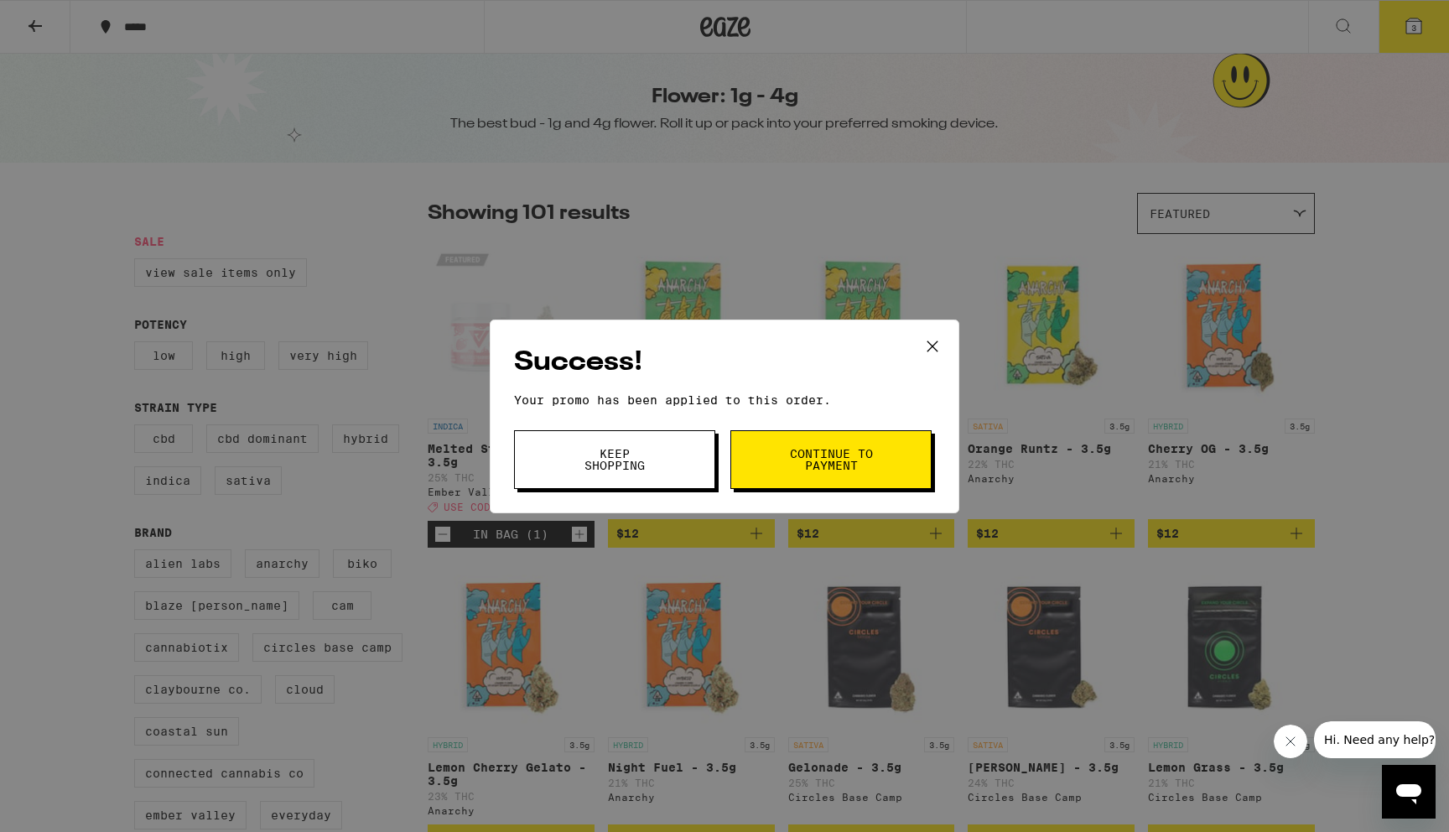
click at [799, 466] on span "Continue to payment" at bounding box center [831, 459] width 86 height 23
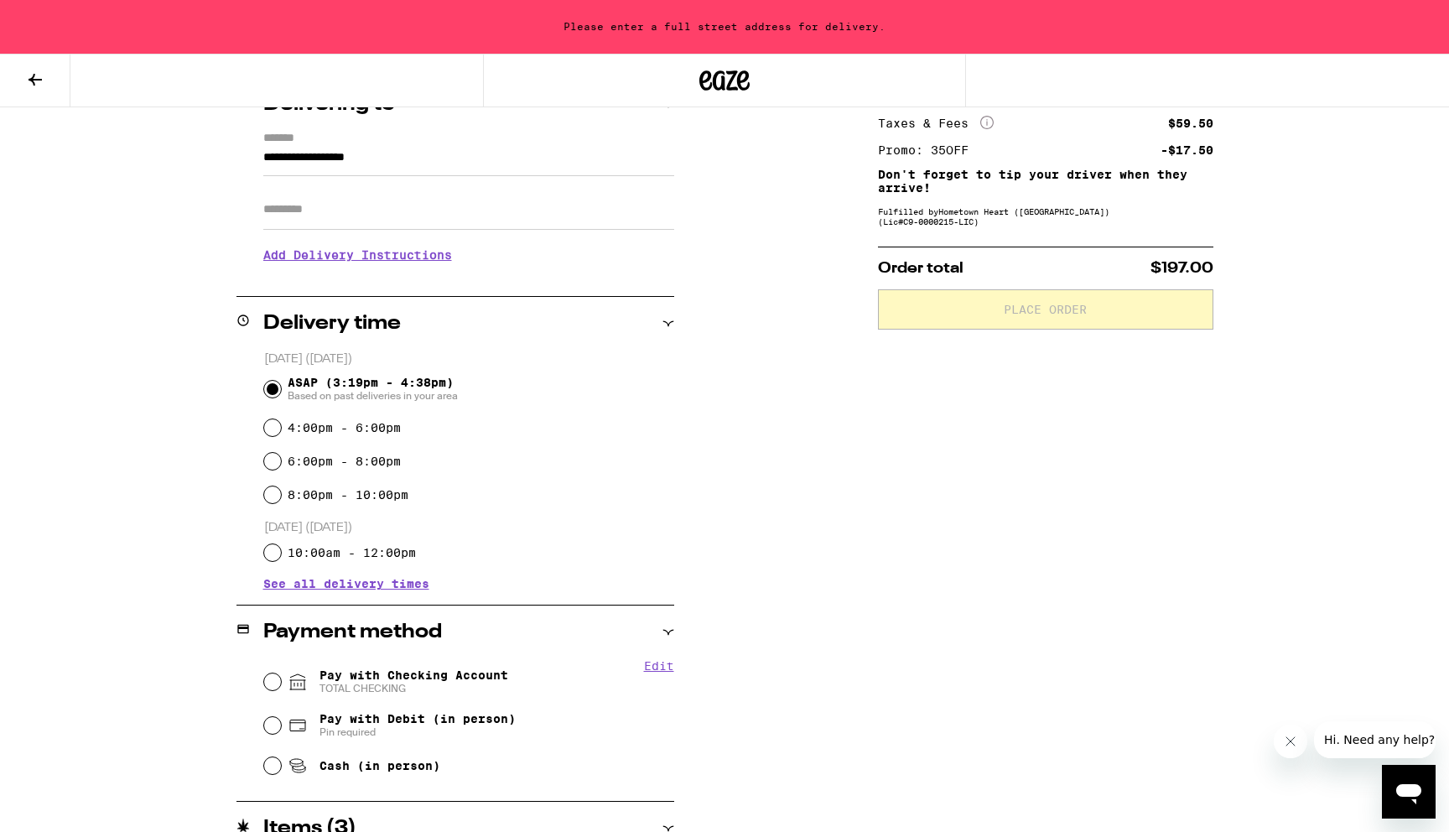
scroll to position [431, 0]
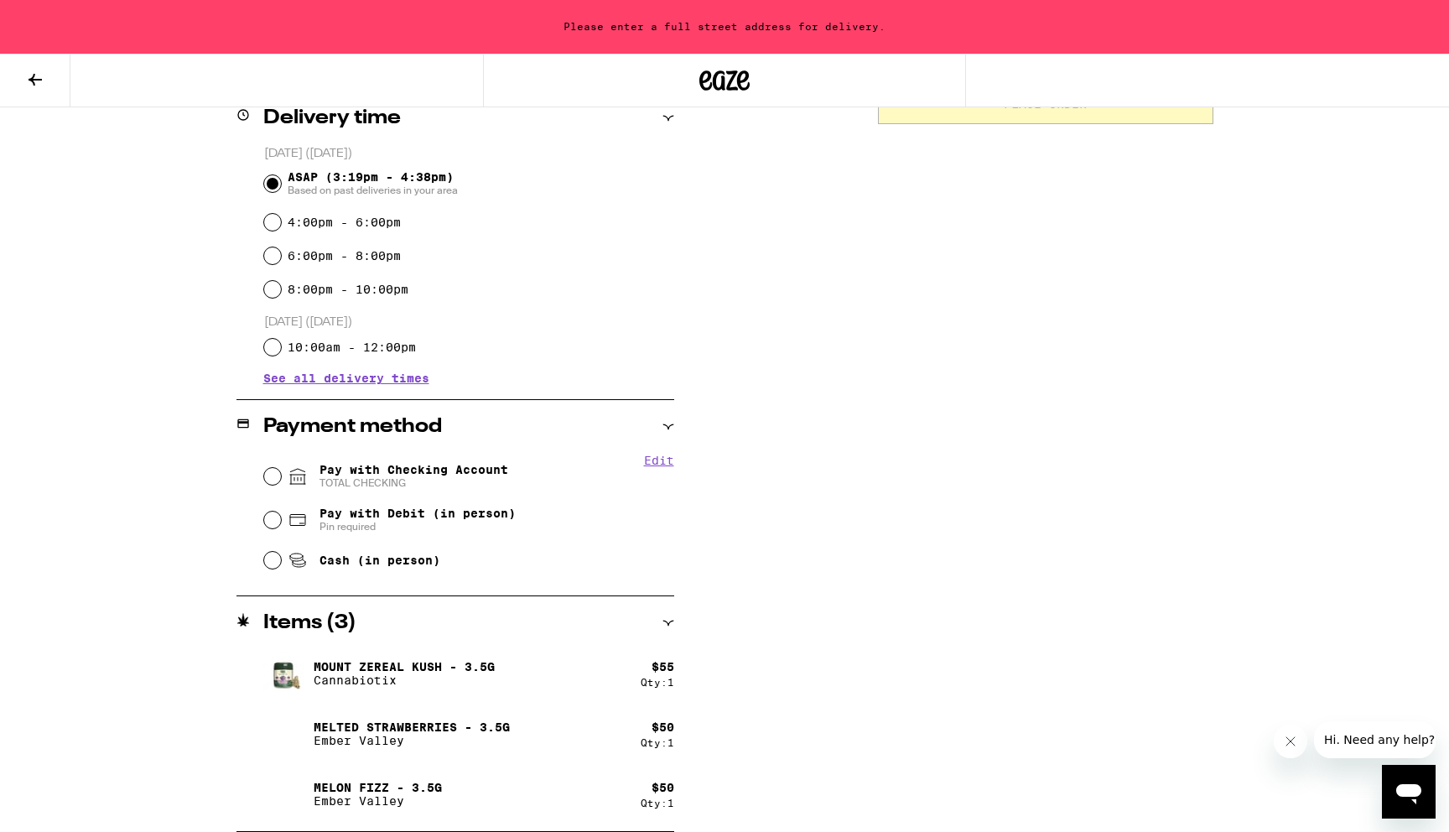
click at [429, 725] on p "Melted Strawberries - 3.5g" at bounding box center [412, 726] width 196 height 13
click at [36, 83] on icon at bounding box center [35, 80] width 20 height 20
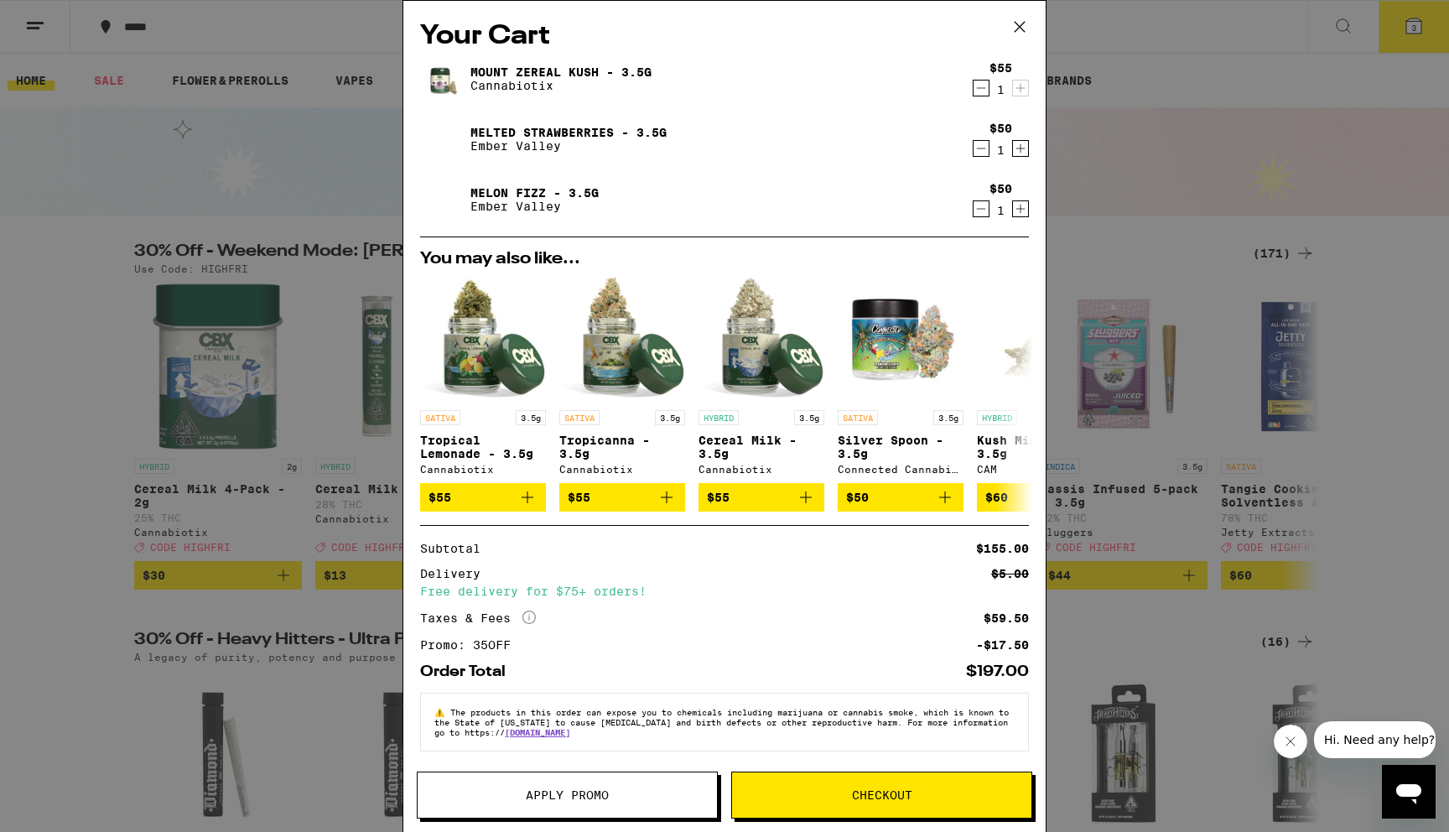
click at [1019, 29] on icon at bounding box center [1019, 26] width 25 height 25
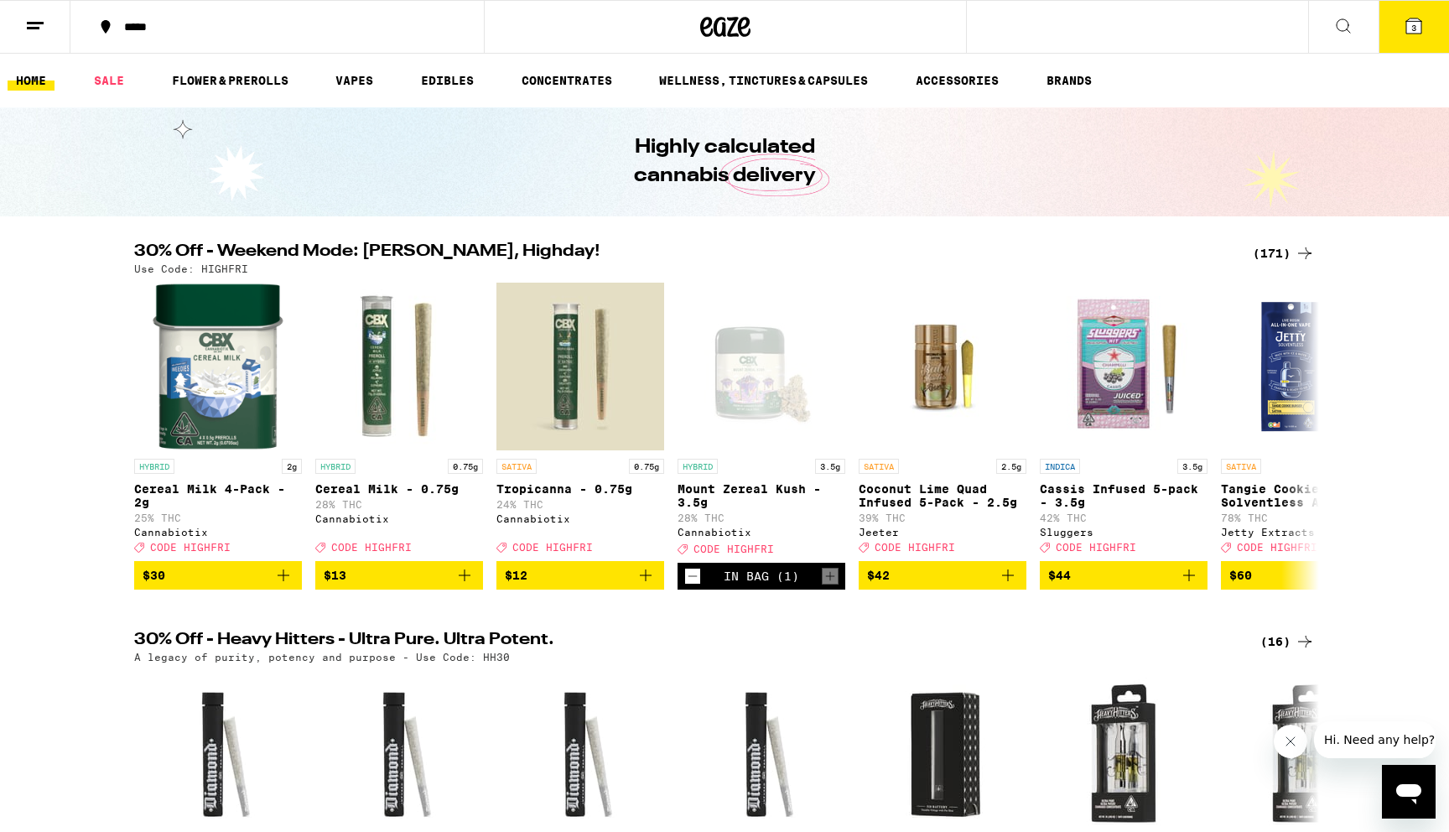
click at [1404, 29] on icon at bounding box center [1414, 26] width 20 height 20
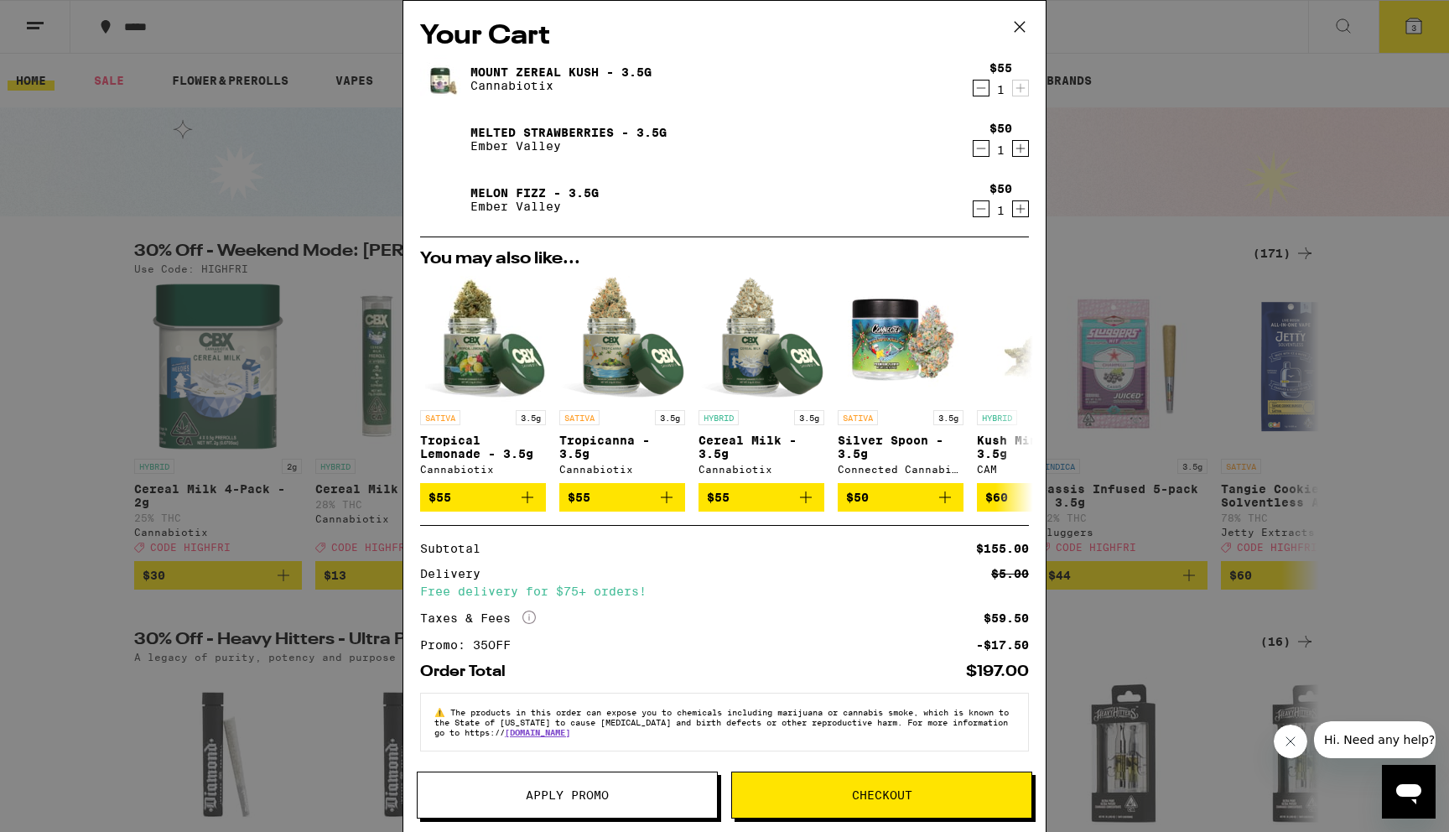
click at [623, 793] on span "Apply Promo" at bounding box center [567, 795] width 299 height 12
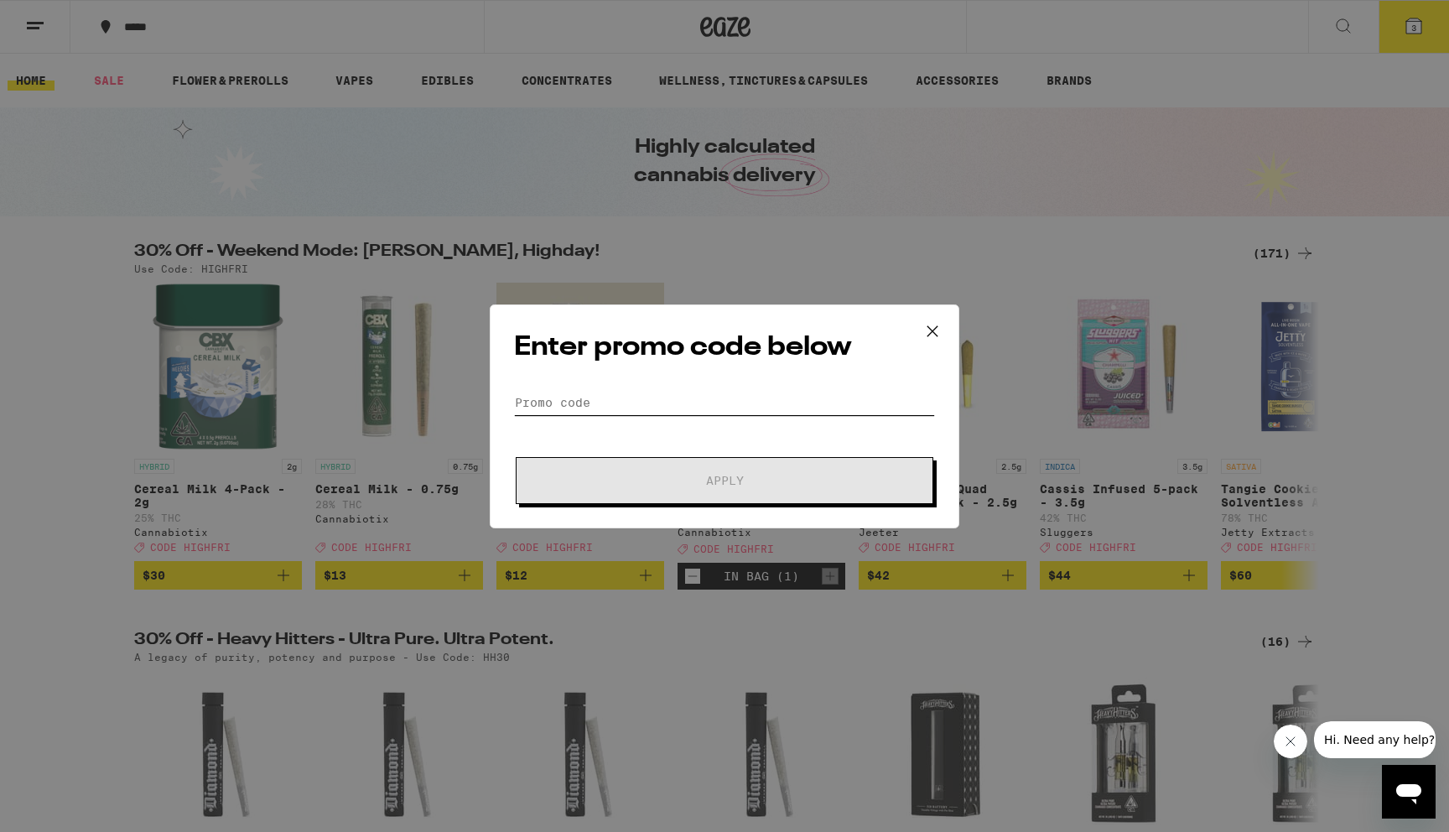
click at [654, 406] on input "Promo Code" at bounding box center [724, 402] width 421 height 25
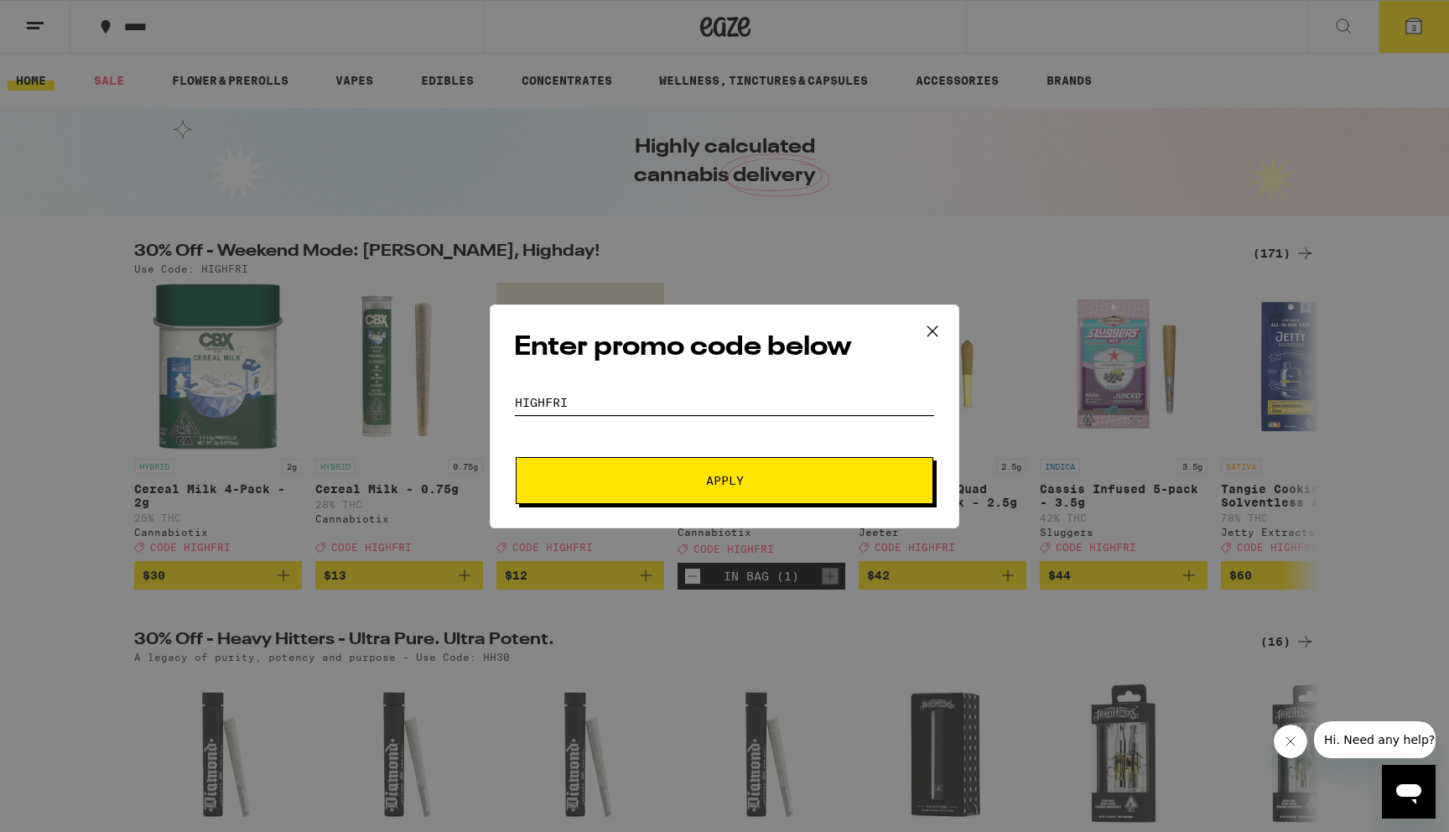
type input "HIGHFRI"
click at [651, 475] on span "Apply" at bounding box center [725, 481] width 302 height 12
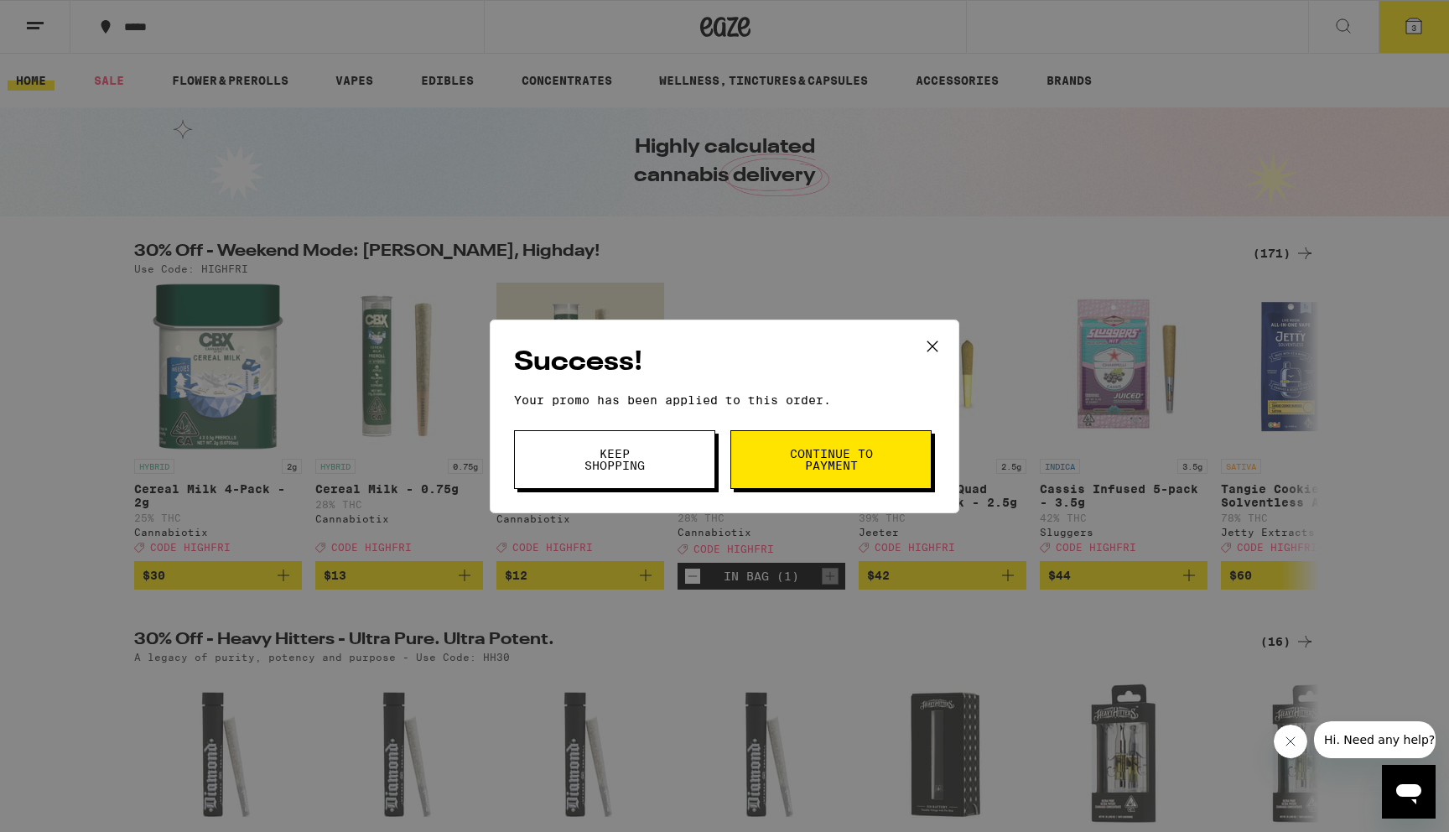
click at [820, 462] on span "Continue to payment" at bounding box center [831, 459] width 86 height 23
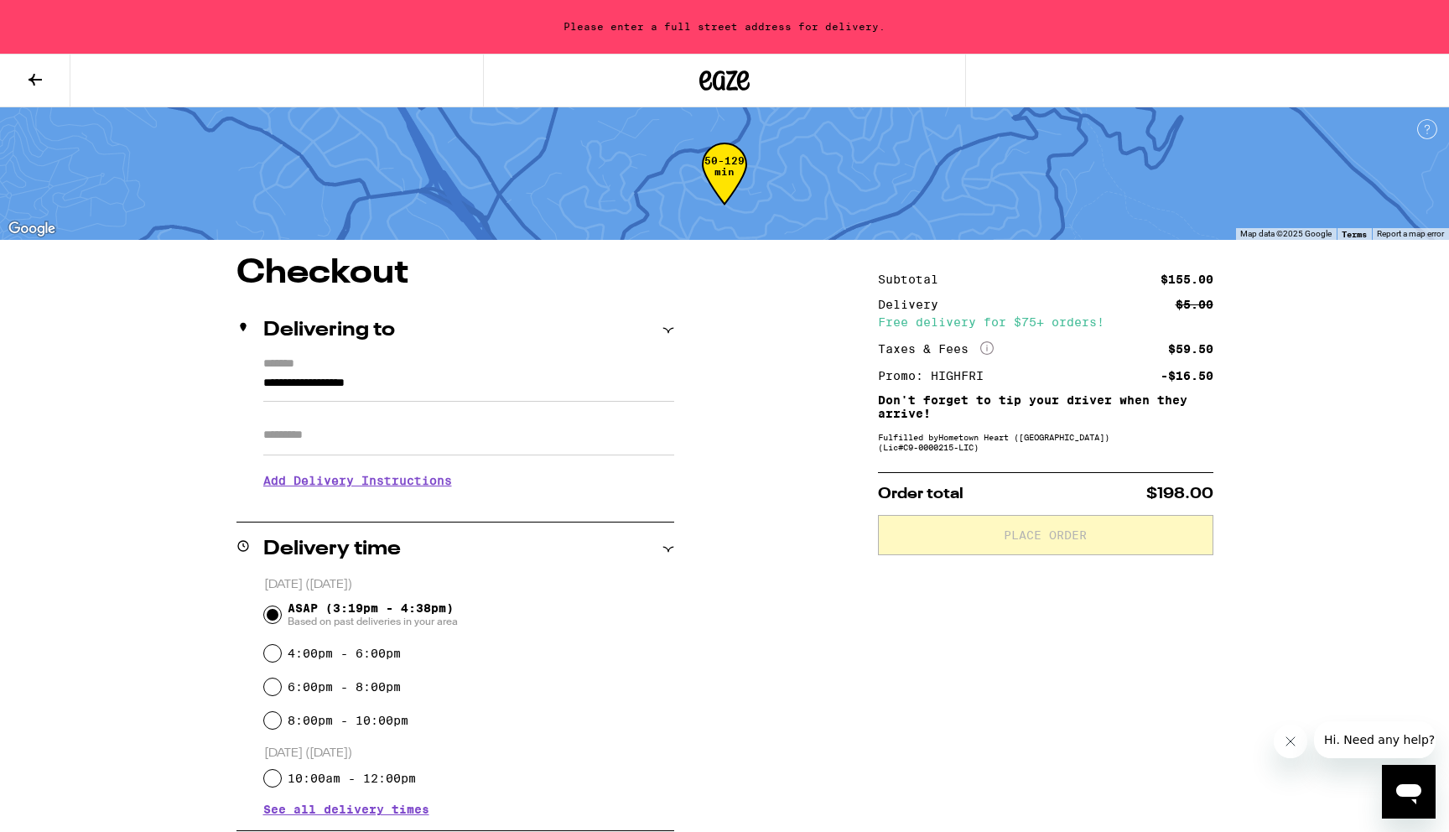
click at [43, 71] on icon at bounding box center [35, 80] width 20 height 20
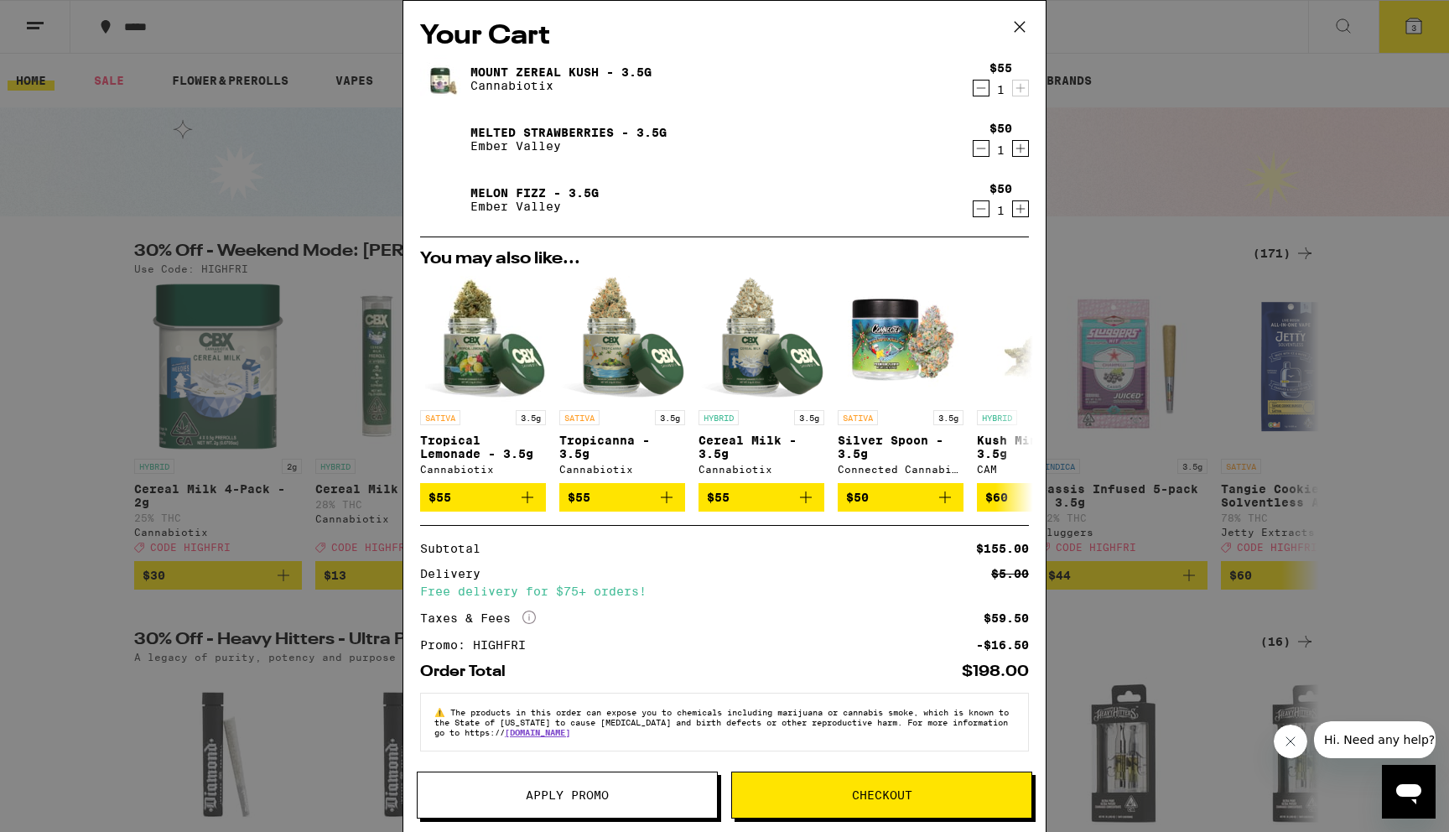
click at [607, 796] on span "Apply Promo" at bounding box center [567, 795] width 83 height 12
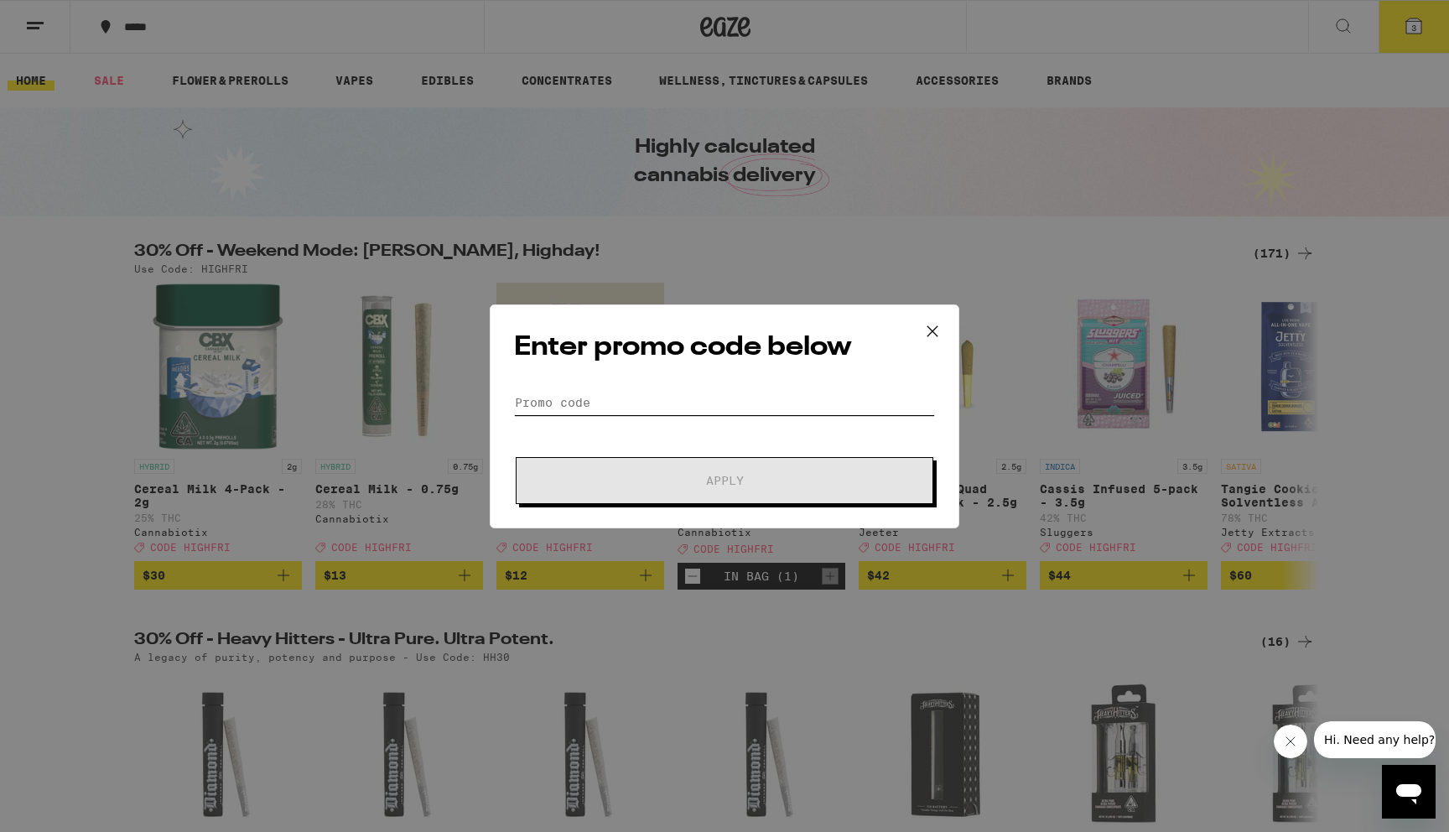
click at [647, 406] on input "Promo Code" at bounding box center [724, 402] width 421 height 25
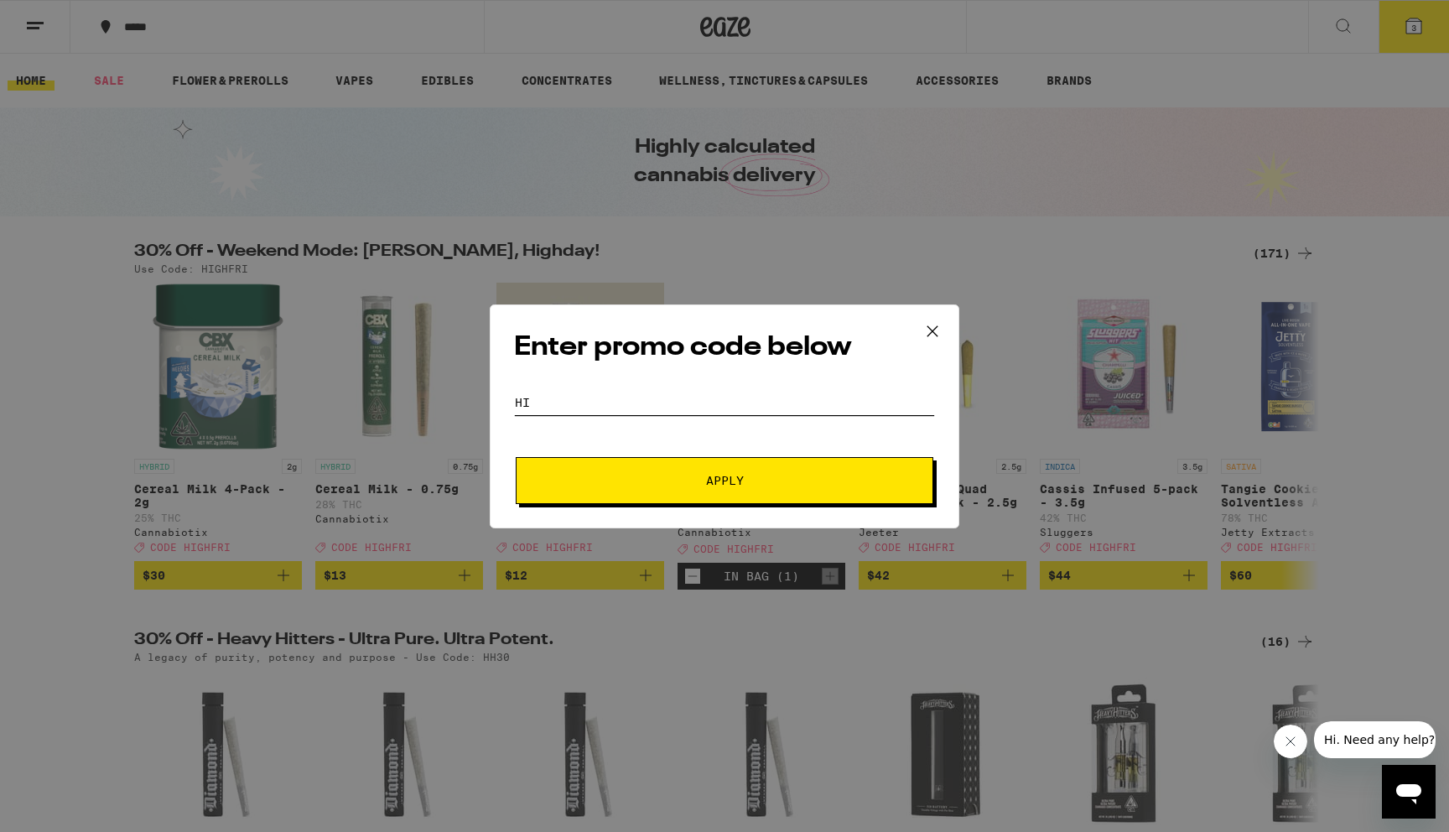
type input "H"
type input "35OFF"
click at [720, 481] on span "Apply" at bounding box center [725, 481] width 38 height 12
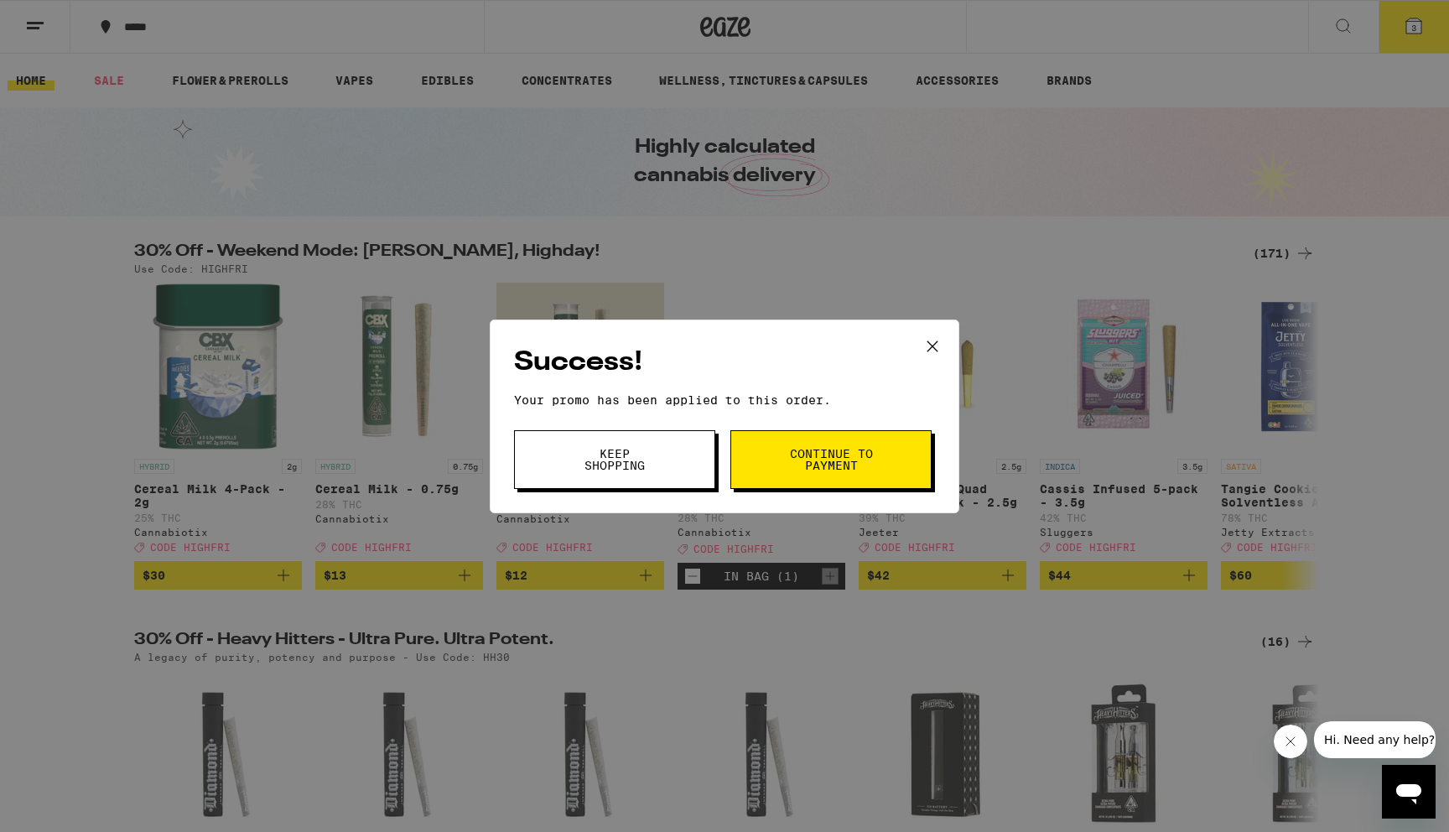
click at [817, 458] on span "Continue to payment" at bounding box center [831, 459] width 86 height 23
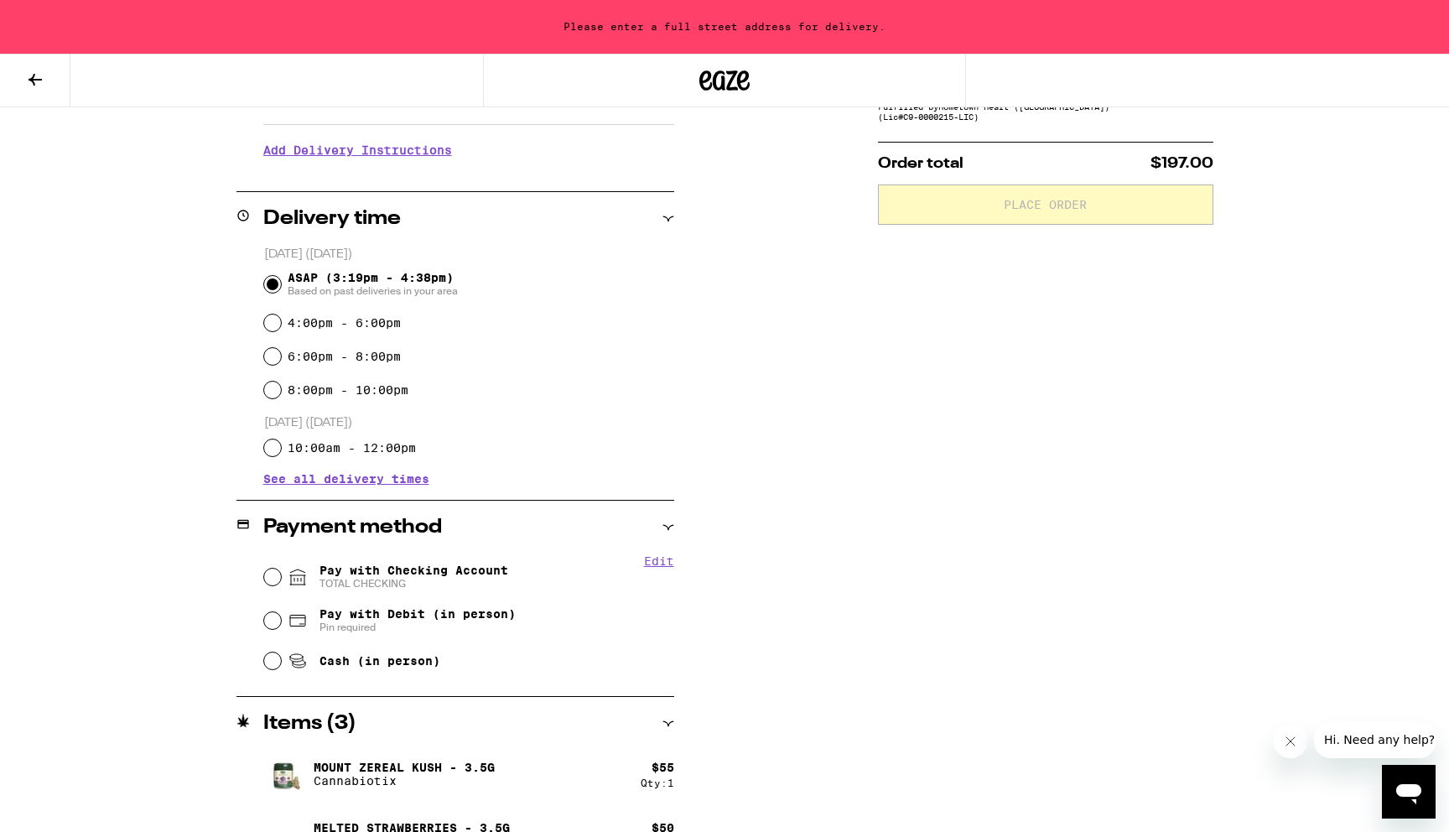
scroll to position [352, 0]
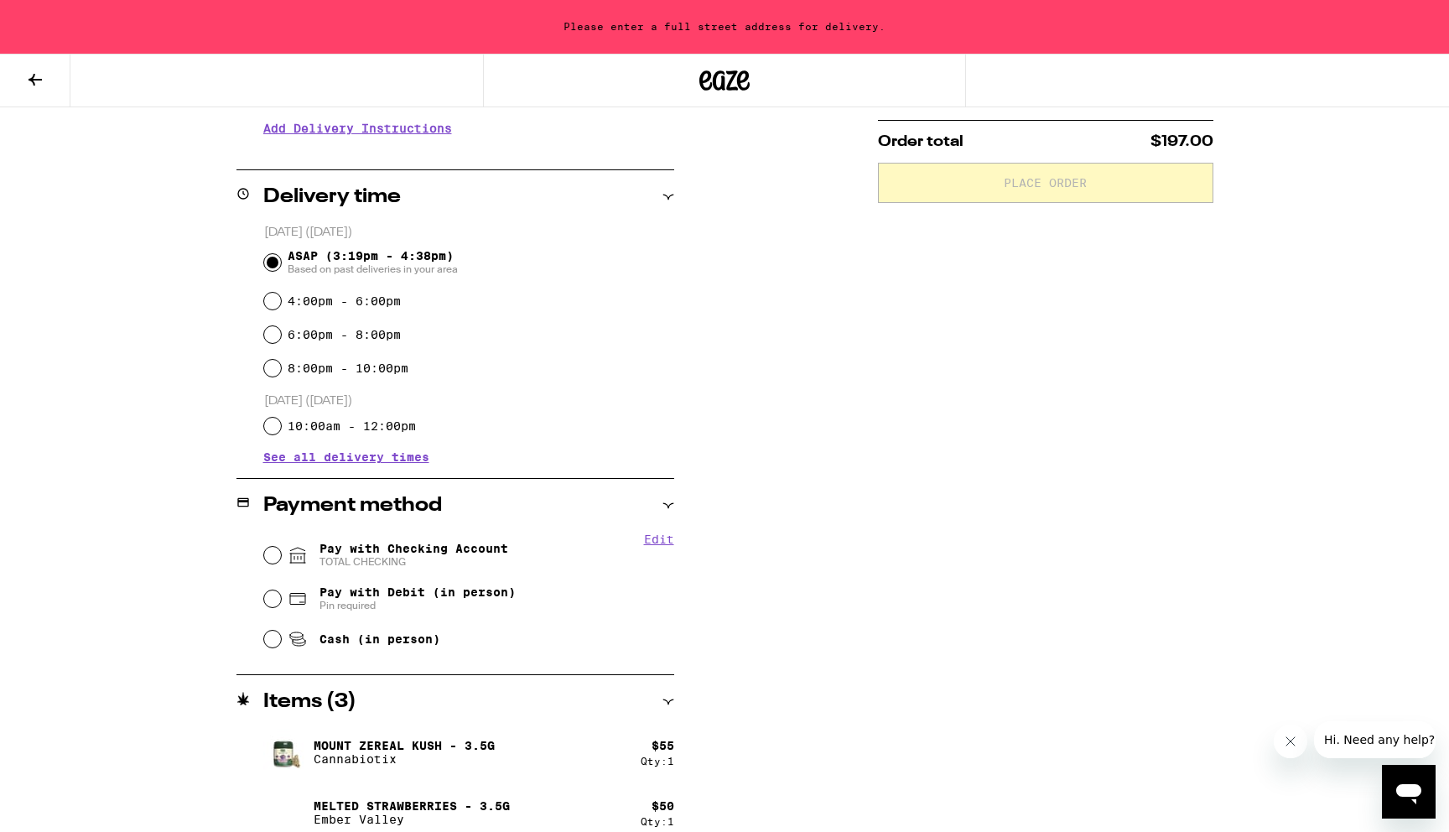
click at [434, 553] on span "Pay with Checking Account TOTAL CHECKING" at bounding box center [414, 555] width 189 height 27
click at [281, 553] on input "Pay with Checking Account TOTAL CHECKING" at bounding box center [272, 555] width 17 height 17
radio input "true"
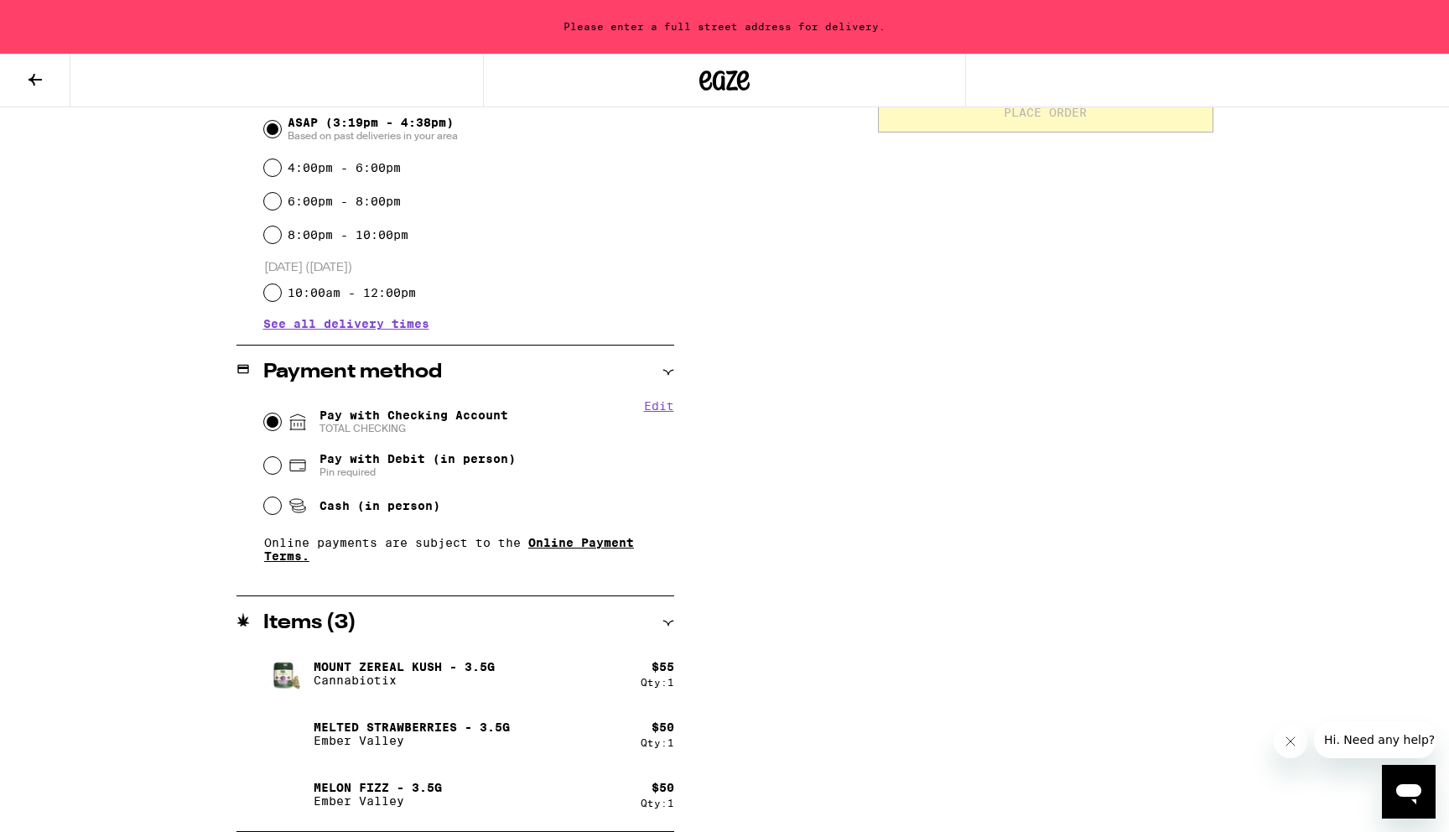
scroll to position [0, 0]
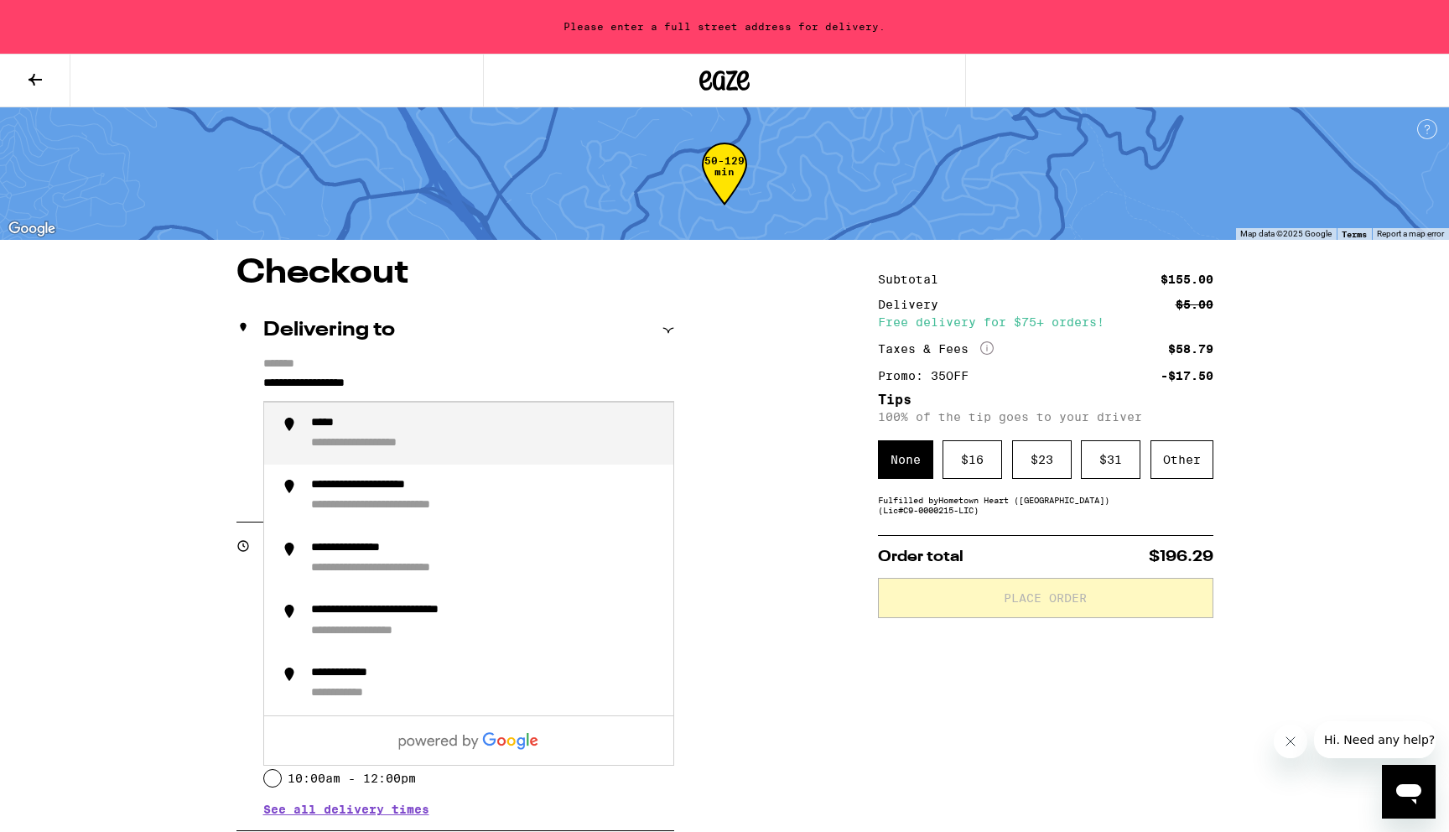
drag, startPoint x: 423, startPoint y: 387, endPoint x: 283, endPoint y: 375, distance: 140.6
click at [283, 375] on input "**********" at bounding box center [468, 387] width 411 height 29
click at [413, 424] on div "**********" at bounding box center [387, 424] width 152 height 16
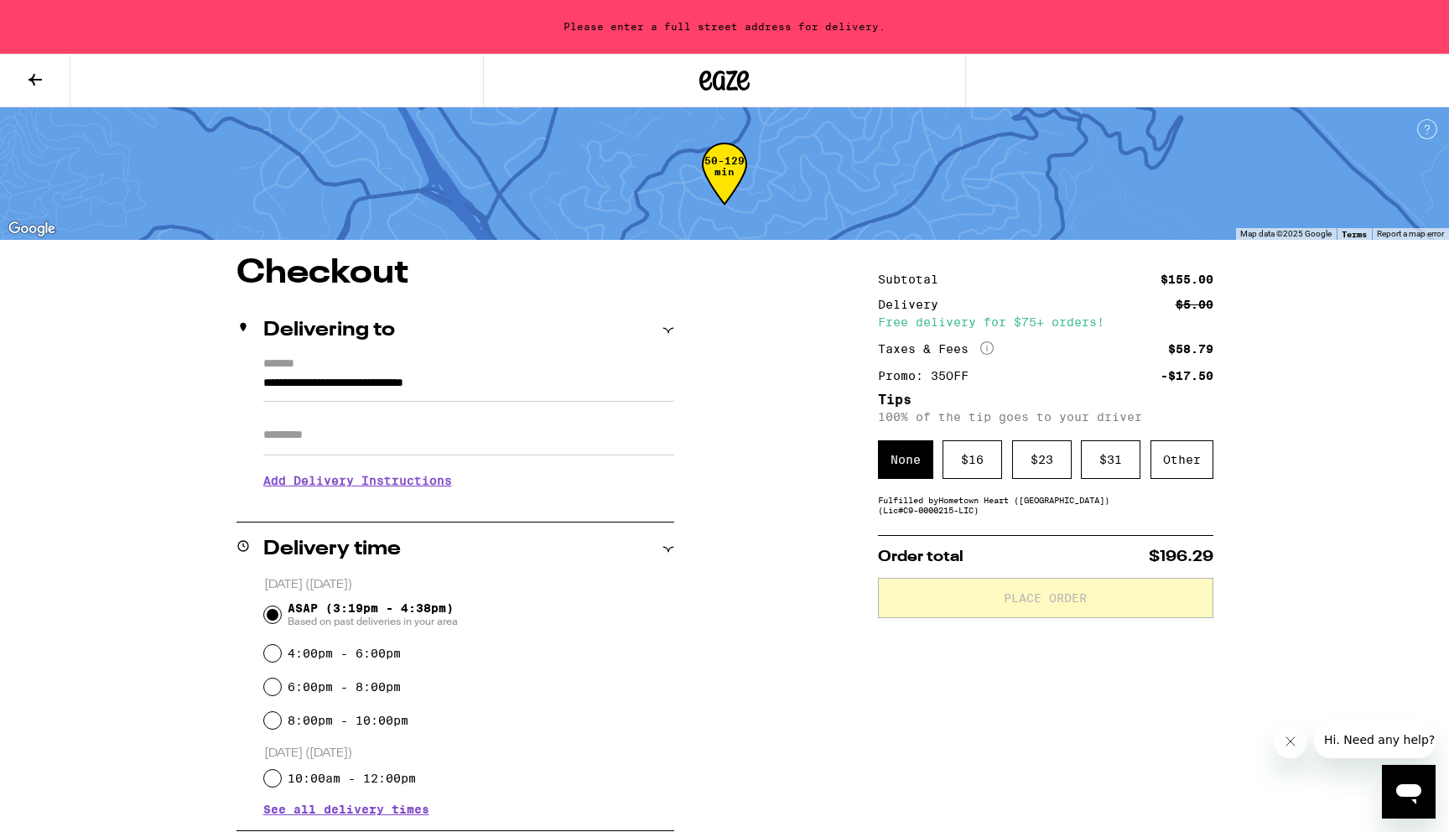
type input "**********"
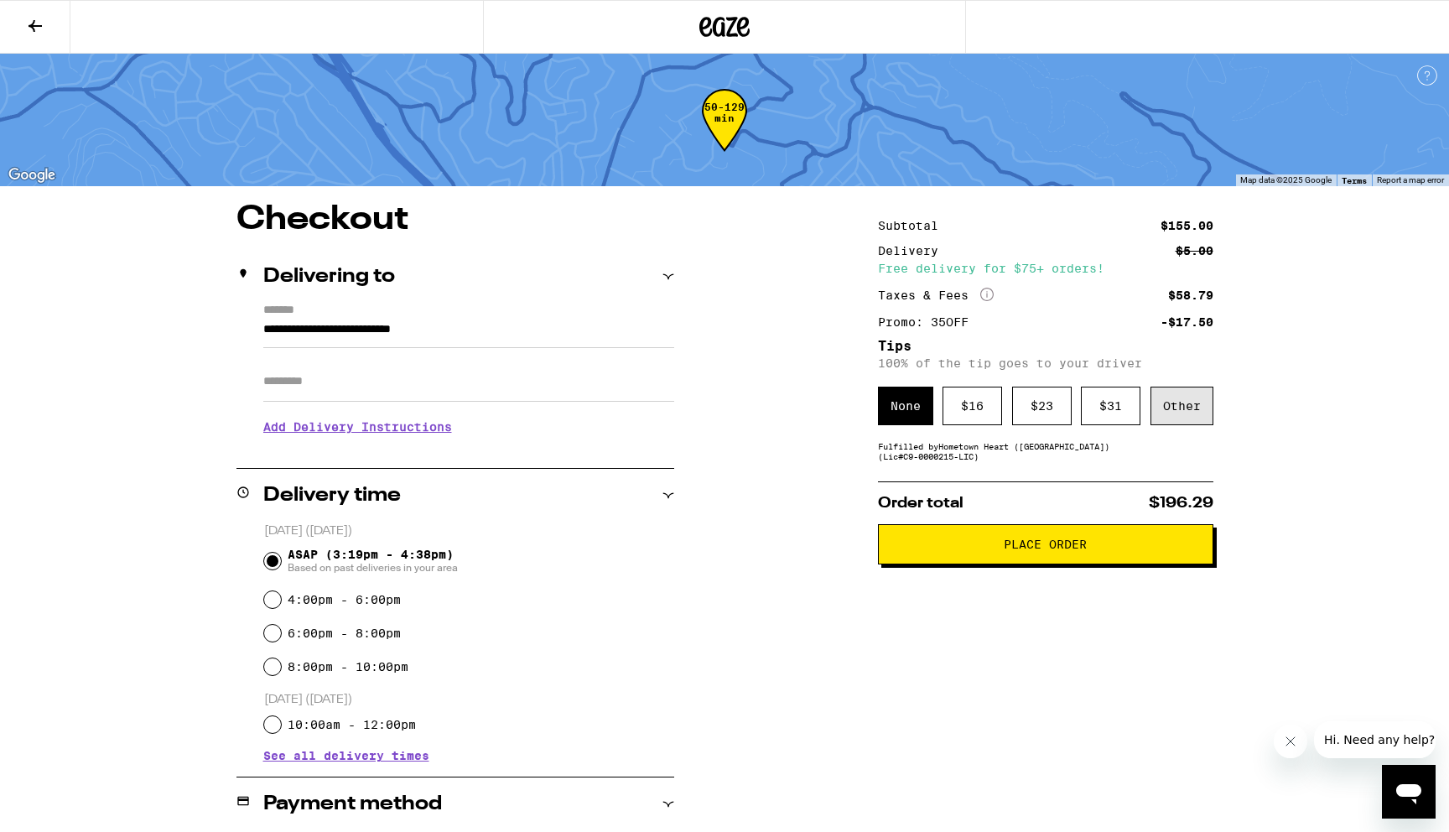
click at [1177, 412] on div "Other" at bounding box center [1182, 406] width 63 height 39
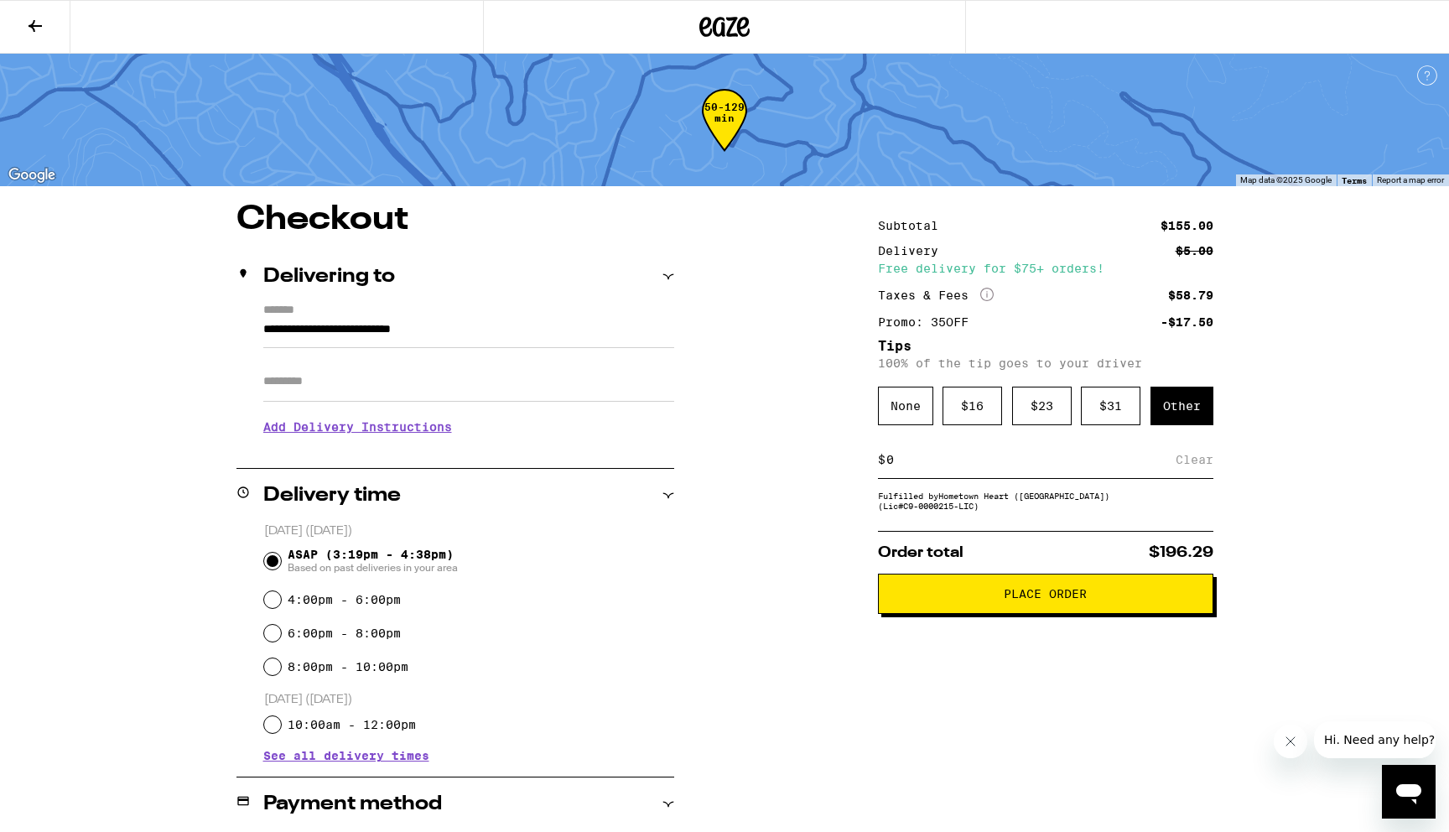
click at [959, 460] on input at bounding box center [1031, 459] width 290 height 15
type input "10"
click at [732, 523] on div "**********" at bounding box center [725, 733] width 1208 height 1061
click at [1197, 468] on div "Save" at bounding box center [1198, 459] width 30 height 37
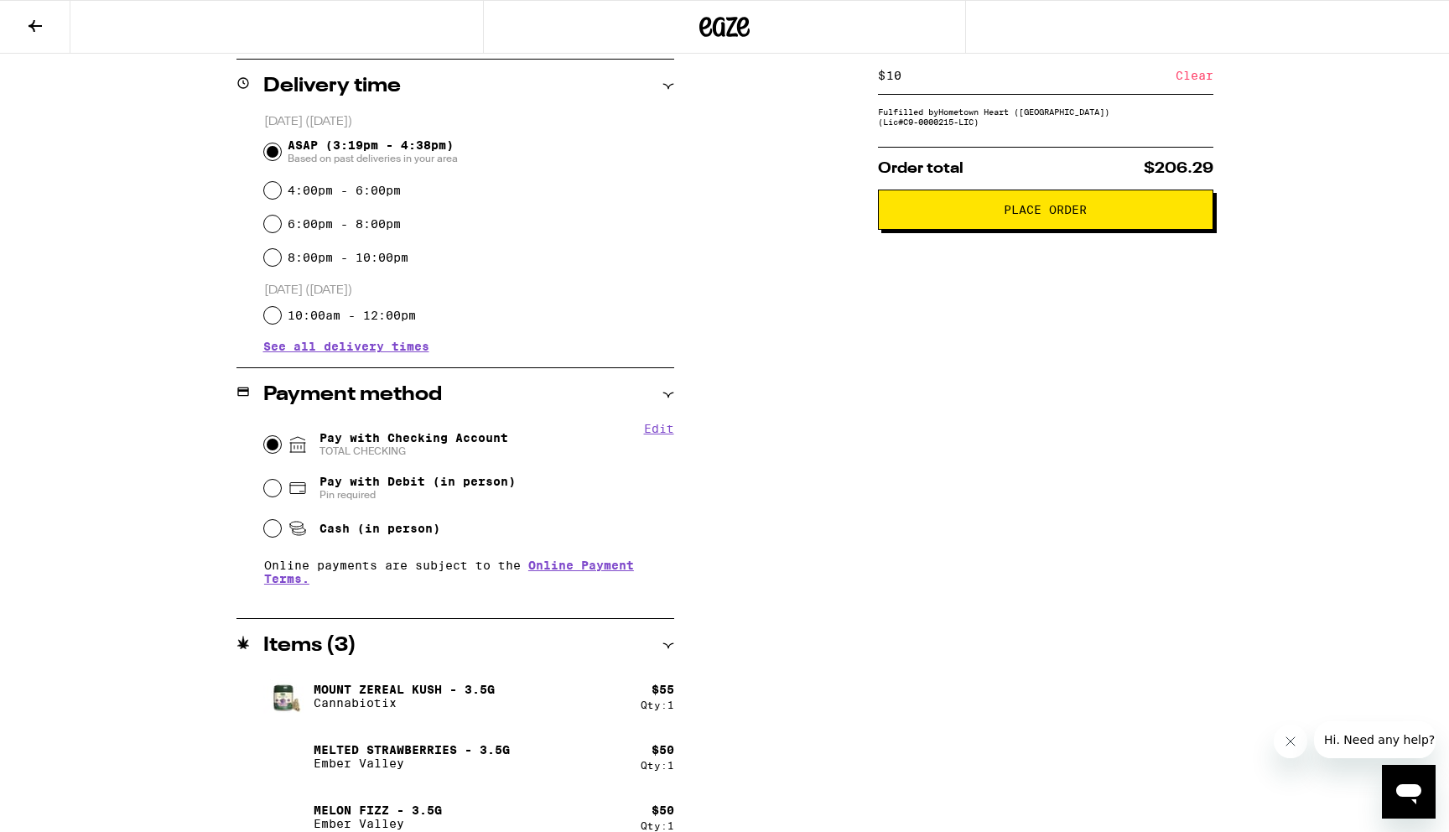
scroll to position [432, 0]
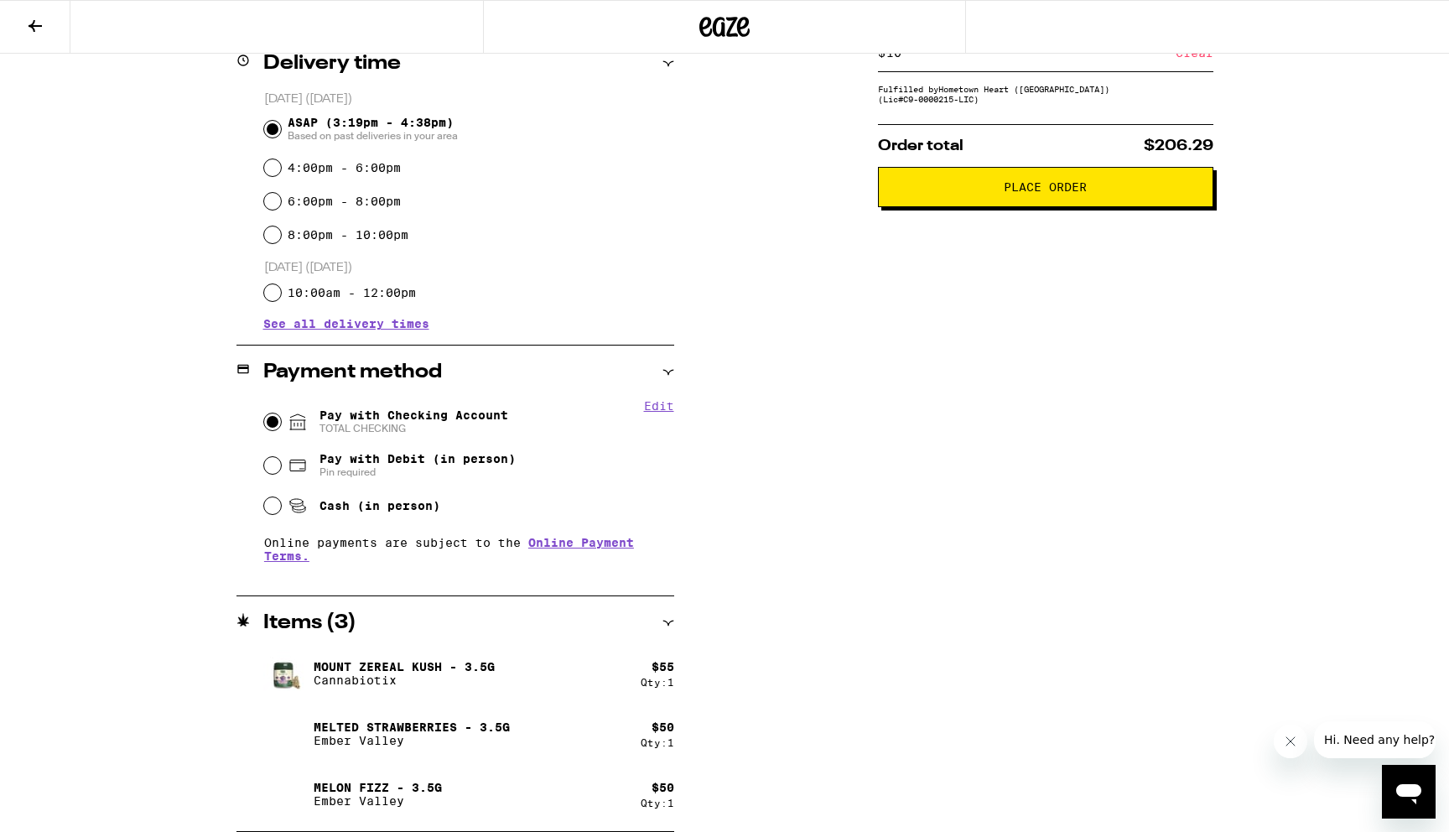
click at [1062, 193] on span "Place Order" at bounding box center [1045, 187] width 83 height 12
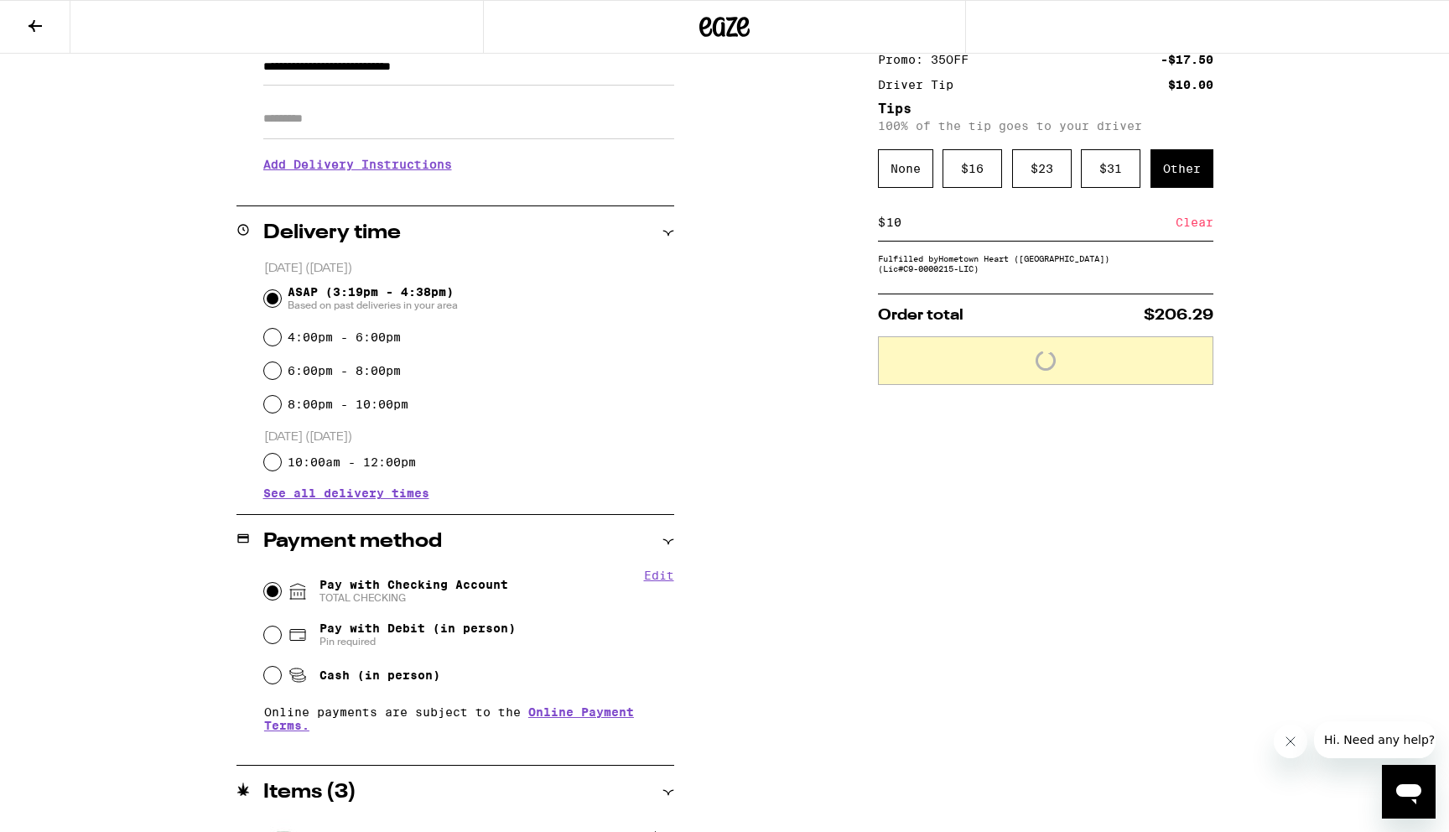
scroll to position [0, 0]
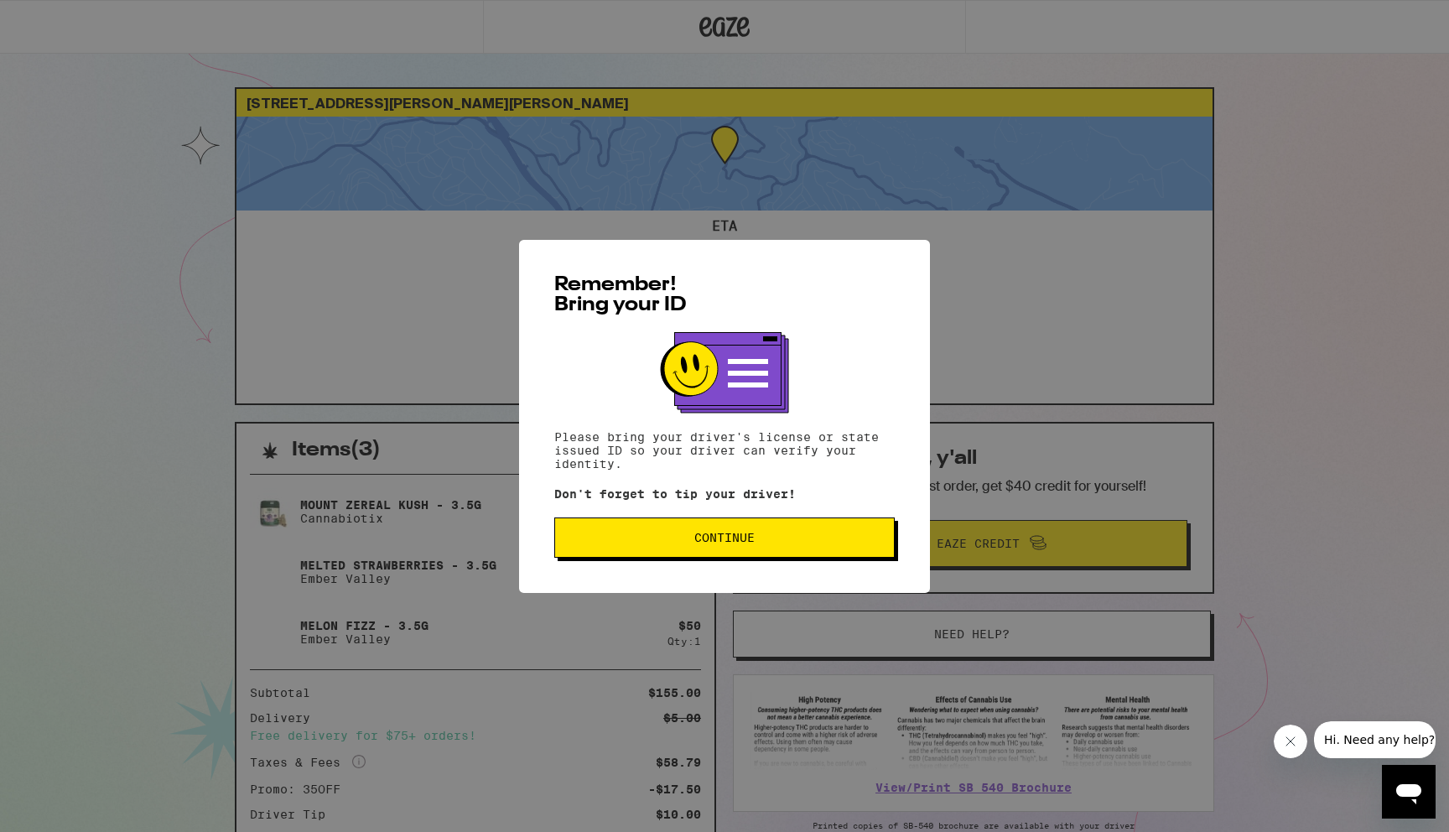
click at [666, 543] on span "Continue" at bounding box center [725, 538] width 312 height 12
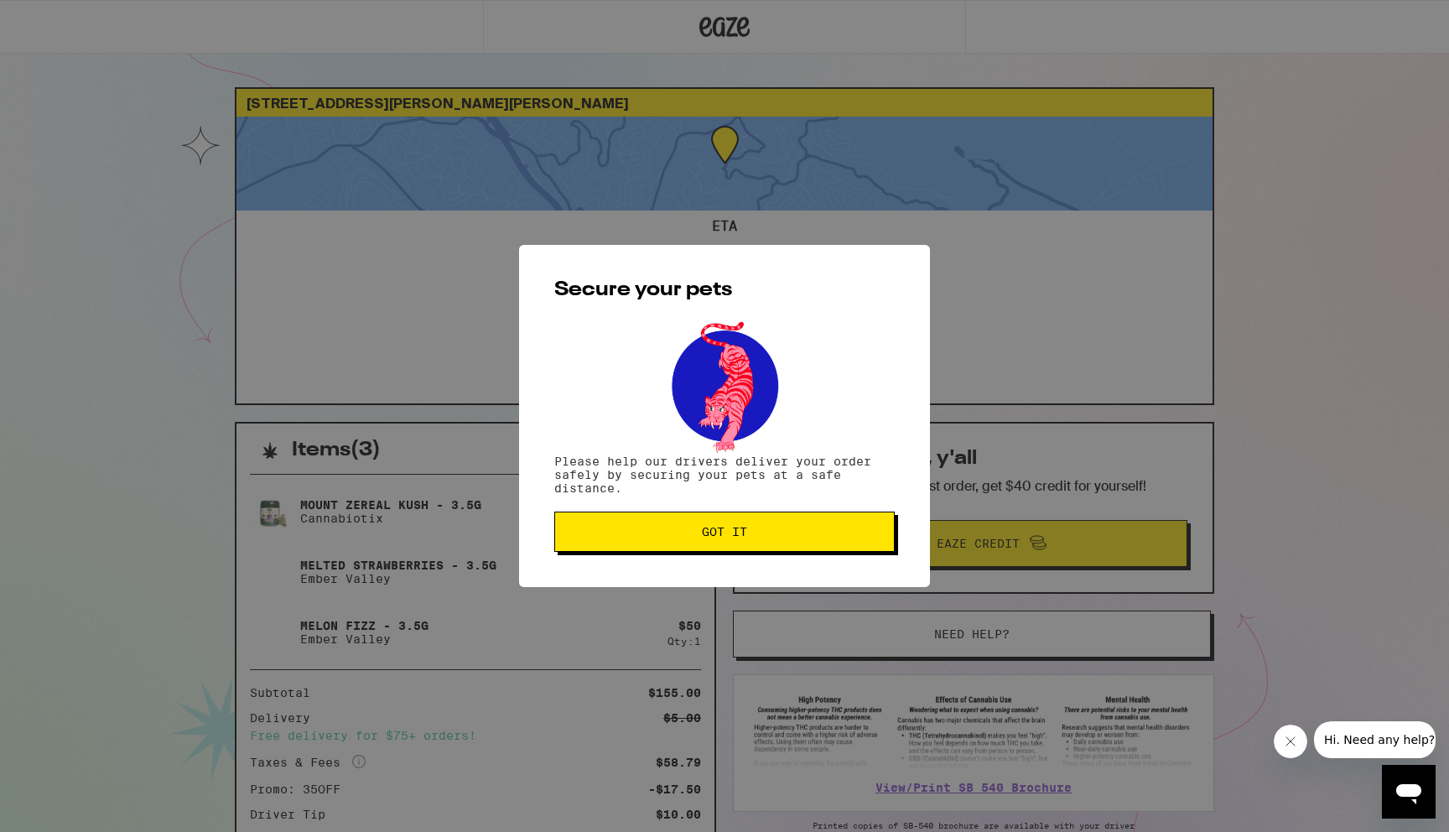
click at [655, 546] on button "Got it" at bounding box center [724, 532] width 341 height 40
